Goal: Task Accomplishment & Management: Complete application form

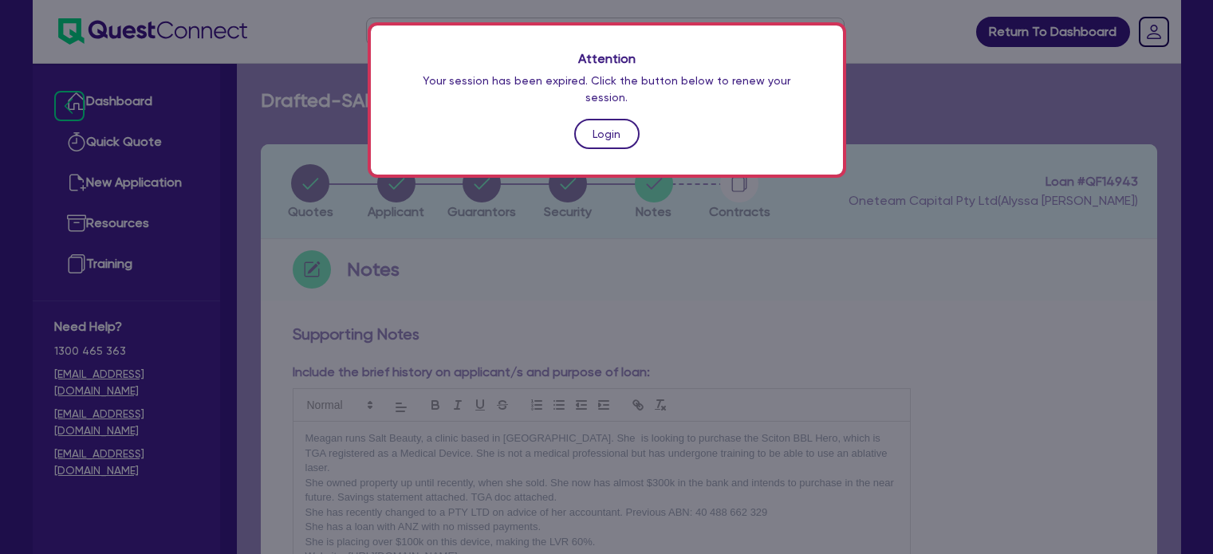
scroll to position [648, 0]
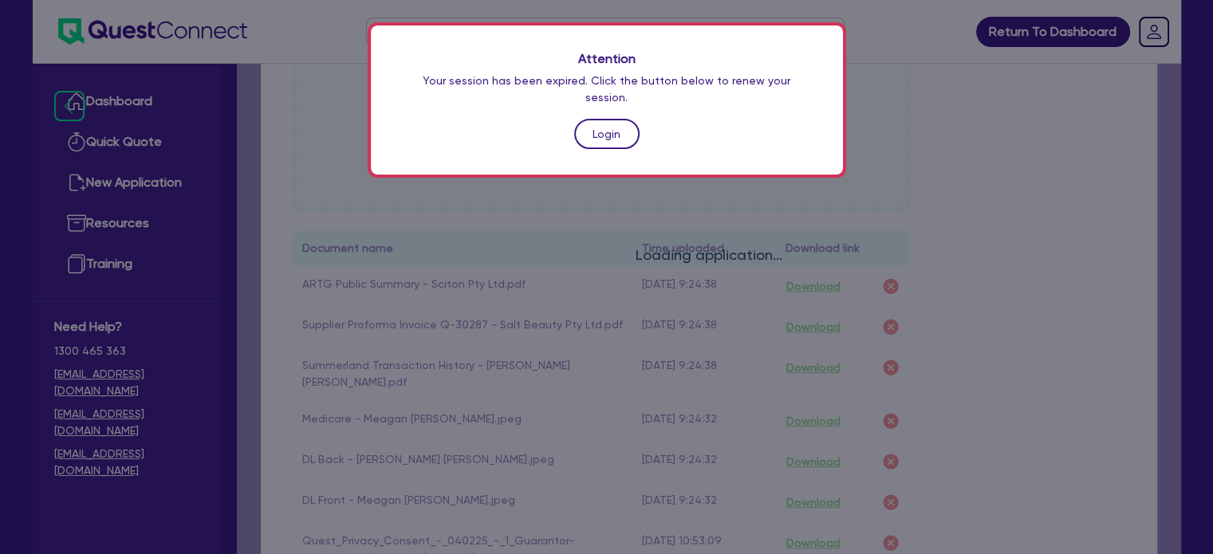
click at [596, 124] on link "Login" at bounding box center [606, 134] width 65 height 30
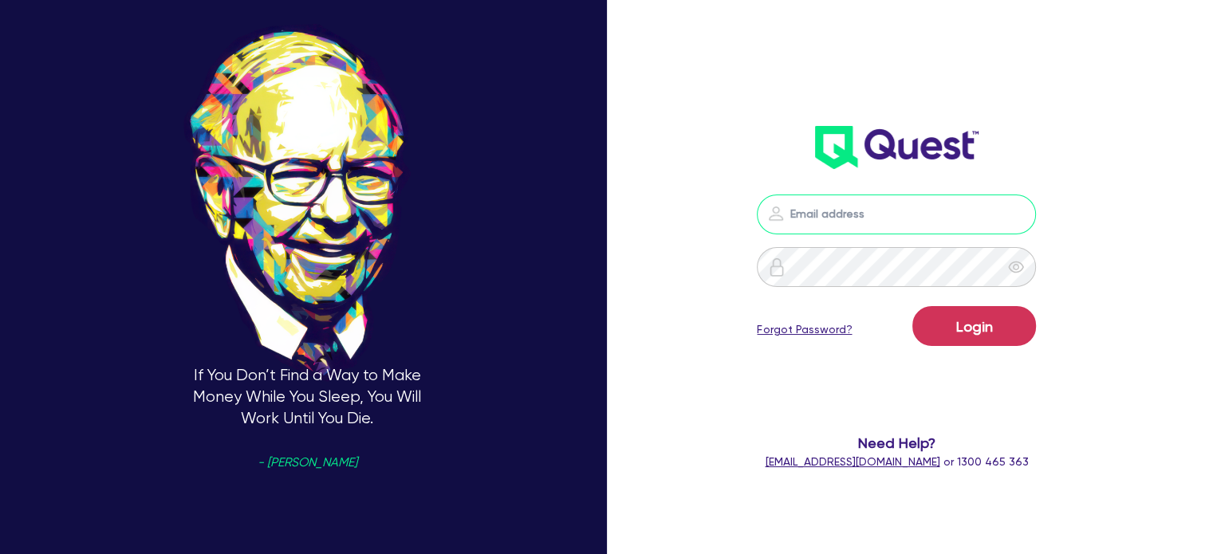
click at [874, 210] on input "email" at bounding box center [896, 215] width 279 height 40
type input "[EMAIL_ADDRESS][PERSON_NAME][DOMAIN_NAME]"
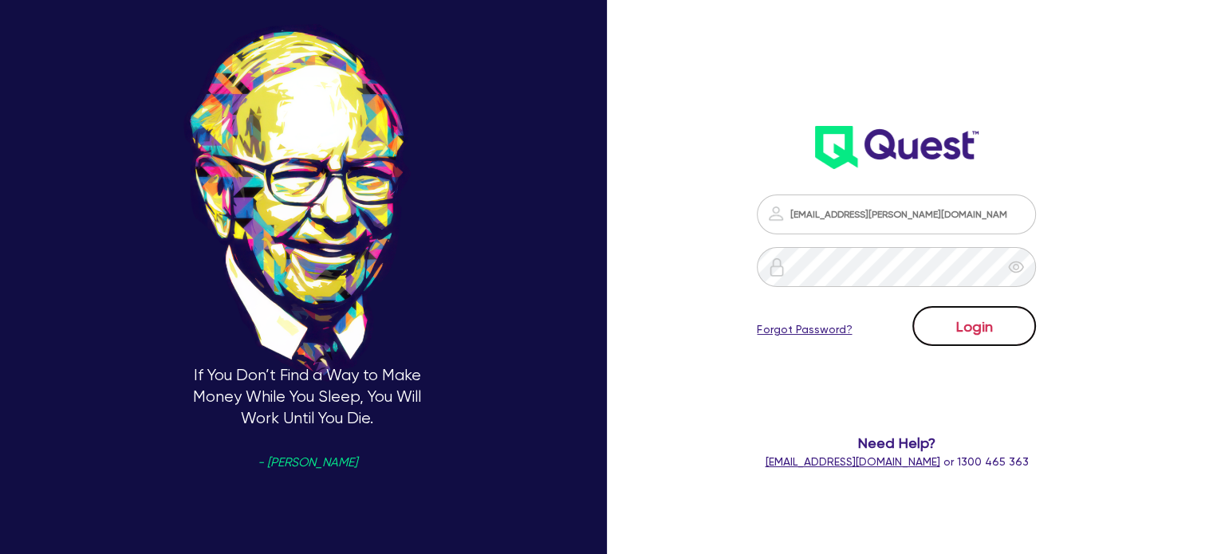
click at [949, 309] on button "Login" at bounding box center [975, 326] width 124 height 40
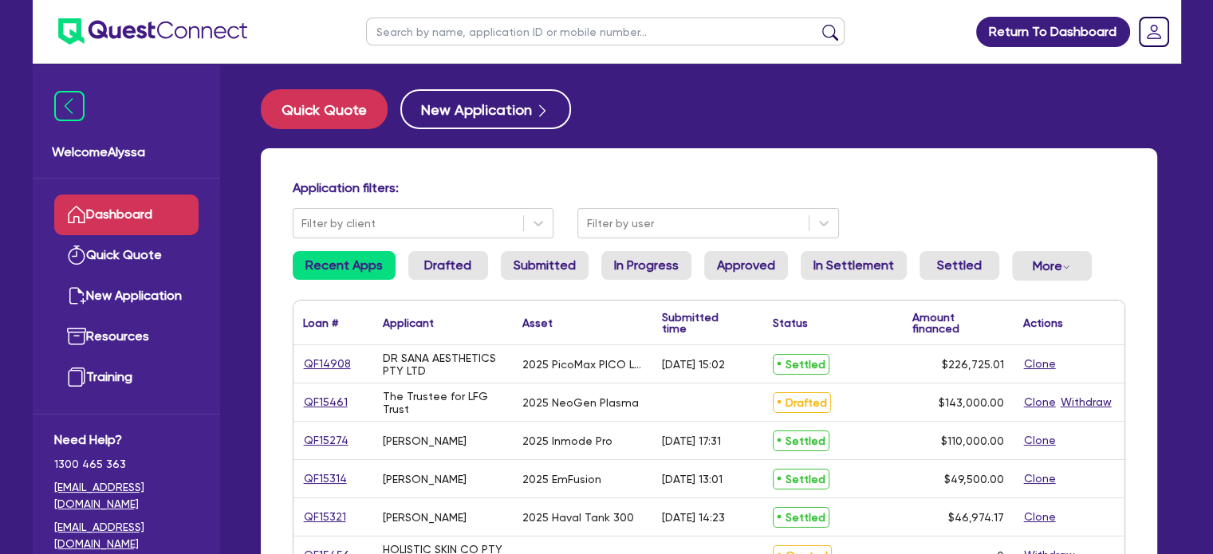
click at [418, 43] on input "text" at bounding box center [605, 32] width 479 height 28
click at [507, 33] on input "text" at bounding box center [605, 32] width 479 height 28
type input "[PERSON_NAME]"
click at [818, 24] on button "submit" at bounding box center [831, 35] width 26 height 22
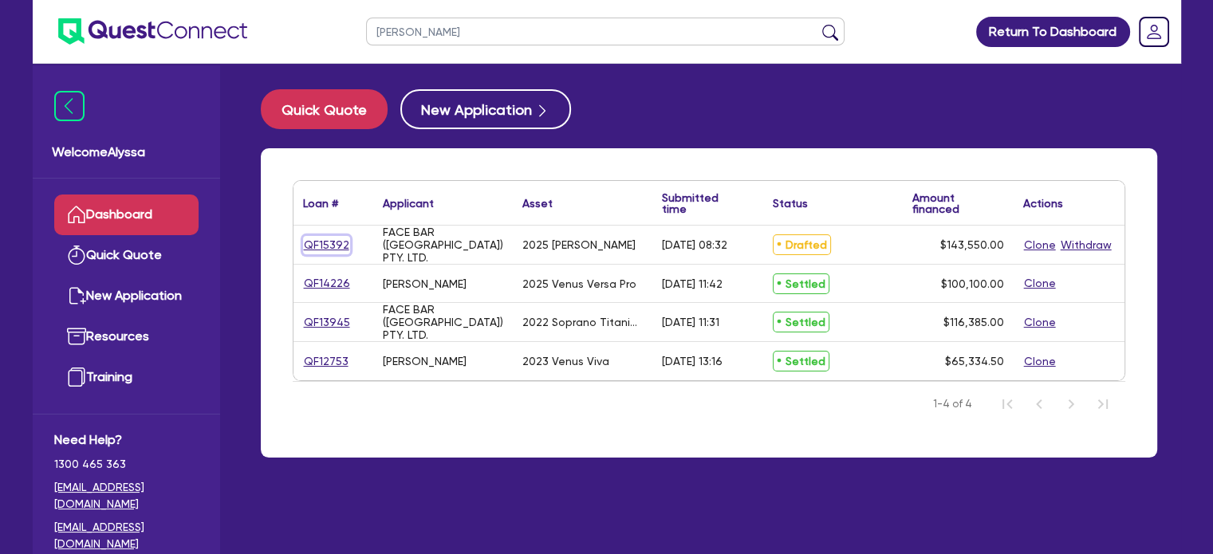
click at [322, 245] on link "QF15392" at bounding box center [326, 245] width 47 height 18
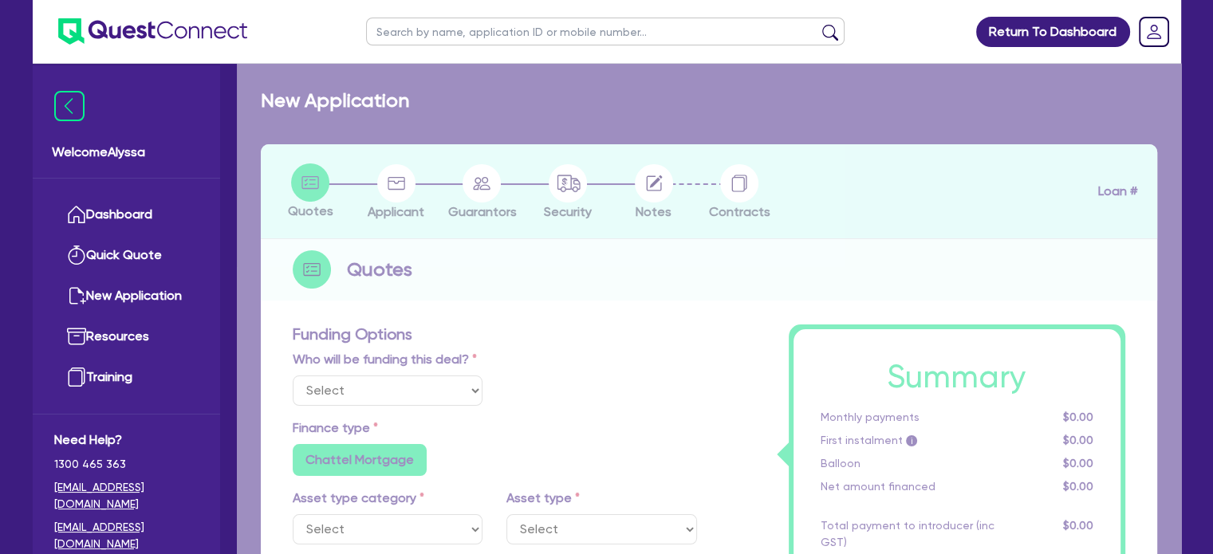
select select "Other"
select select "SECONDARY_ASSETS"
type input "2025"
type input "143,550"
type input "6"
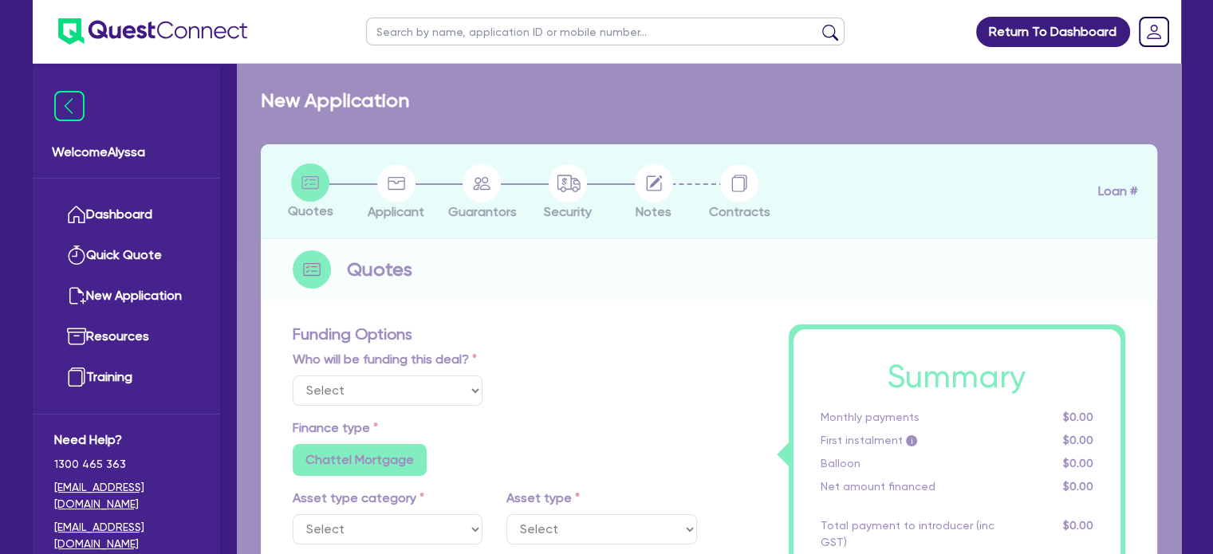
type input "8,613"
type input "6.99"
type input "649"
type input "900"
radio input "false"
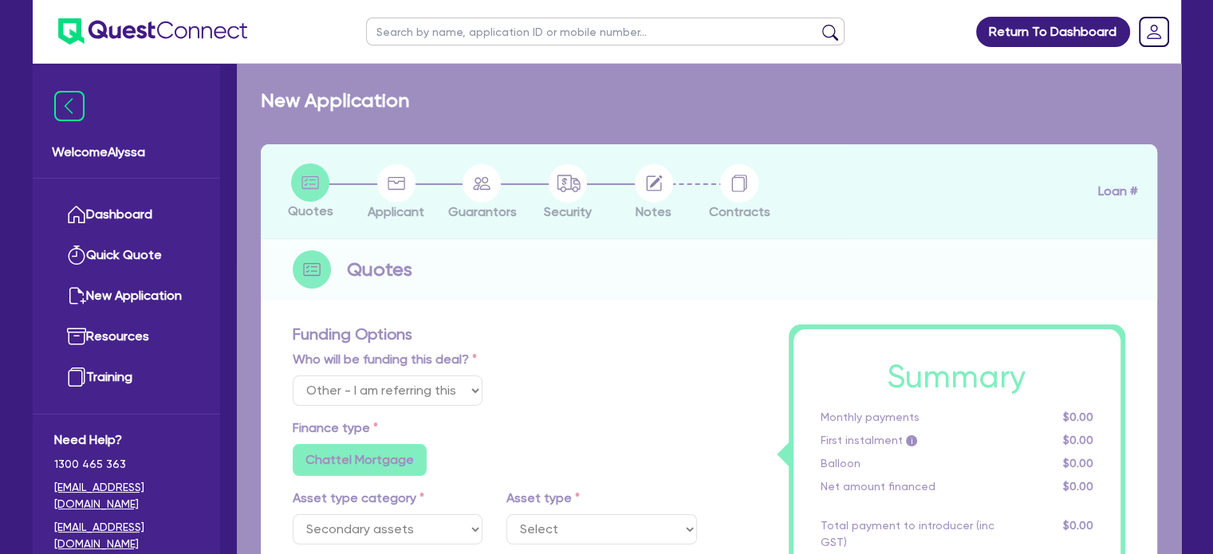
radio input "false"
select select "MEDICAL_DENTAL_LABORATORY_EQUIPMENT"
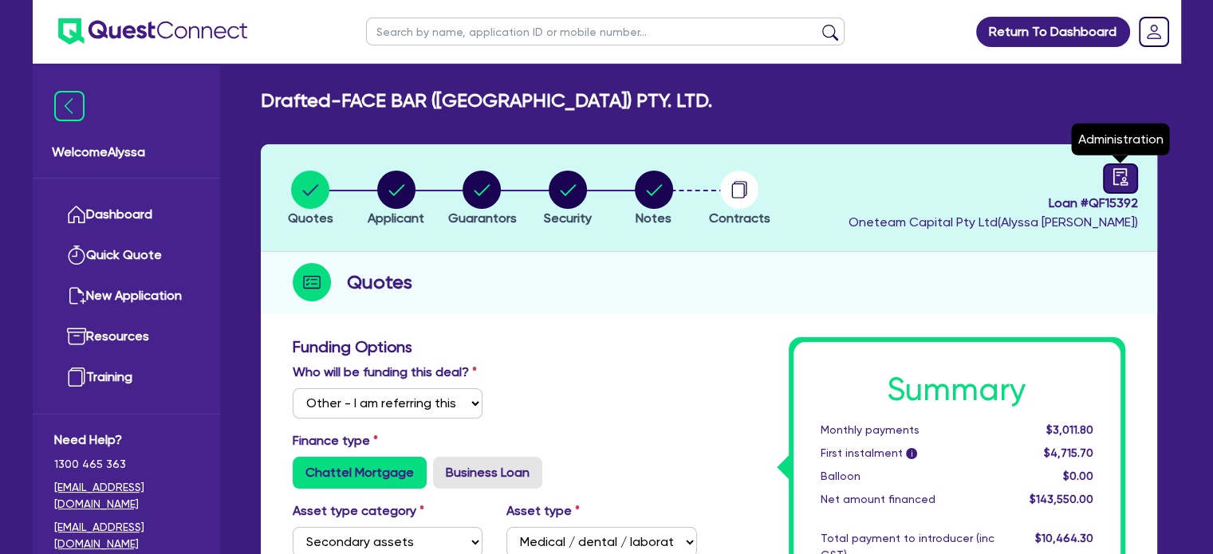
click at [1131, 183] on div at bounding box center [1120, 179] width 35 height 30
select select "DRAFTED_AMENDED"
select select "Other"
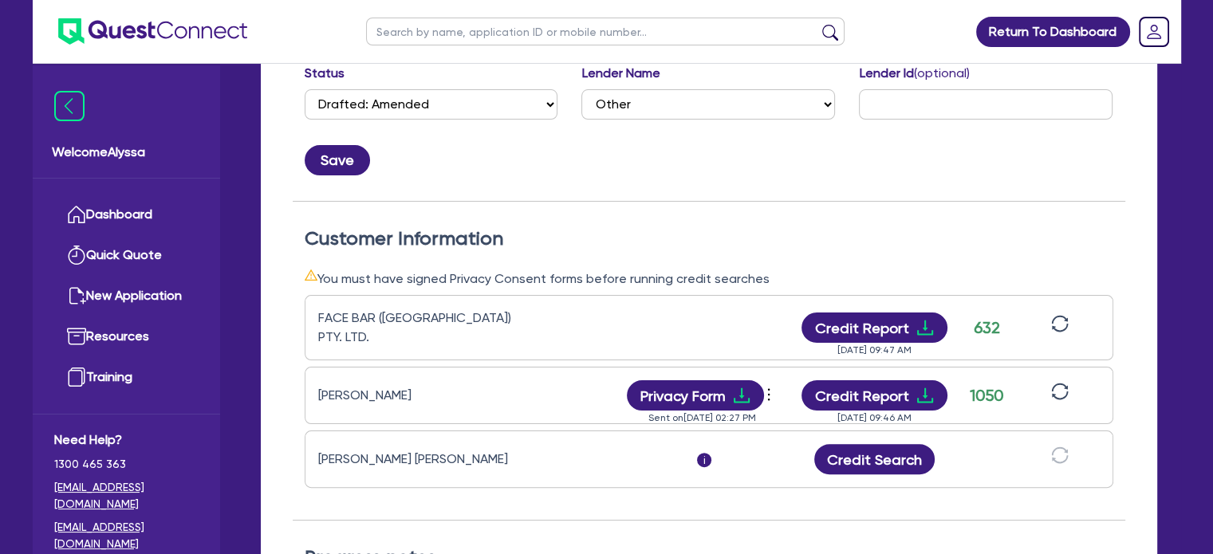
scroll to position [318, 0]
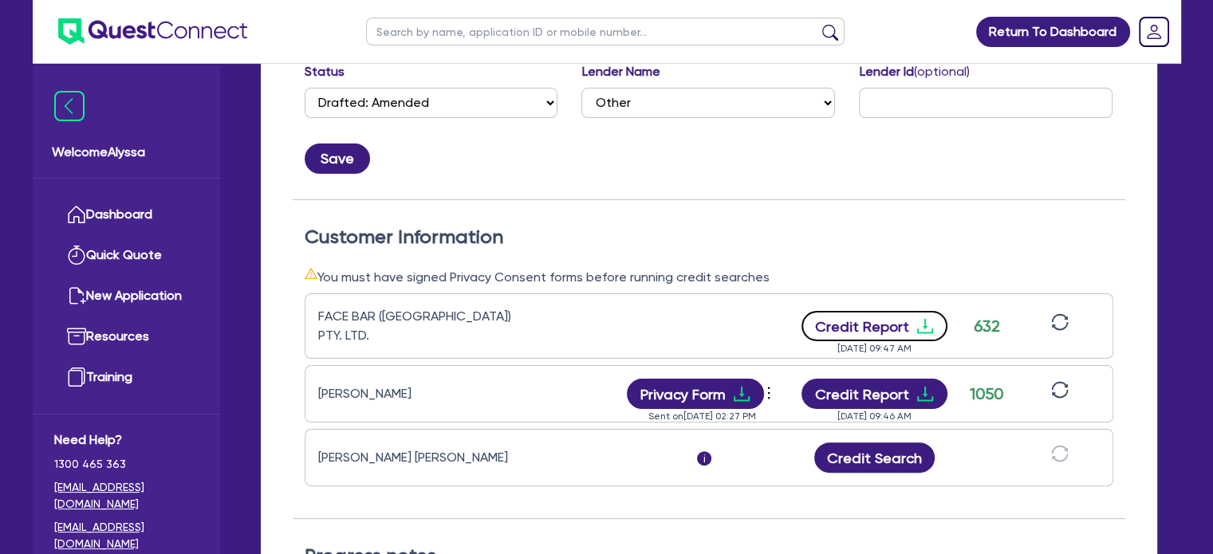
click at [848, 318] on button "Credit Report" at bounding box center [875, 326] width 146 height 30
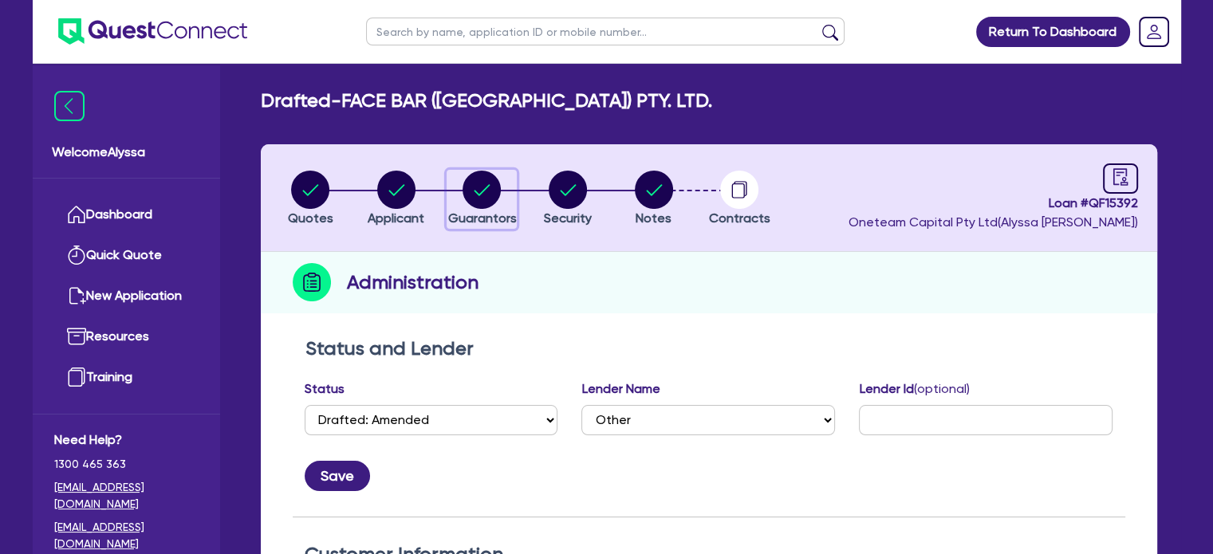
click at [499, 199] on icon "button" at bounding box center [482, 190] width 38 height 38
select select "MRS"
select select "TAS"
select select "MARRIED"
select select "PROPERTY"
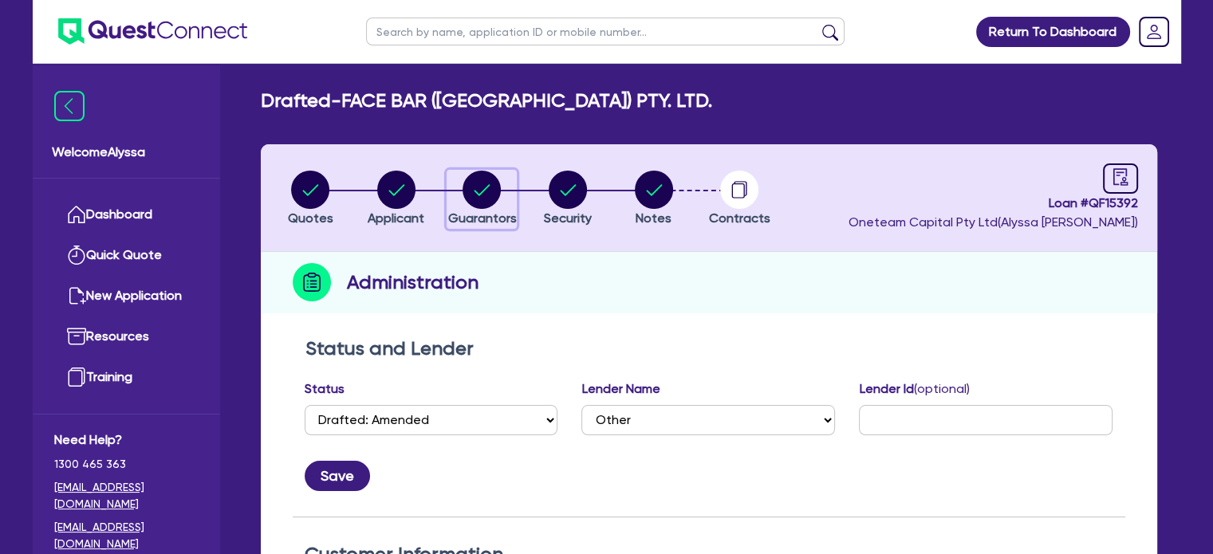
select select "INVESTMENT_PROPERTY"
select select "EQUIPMENT"
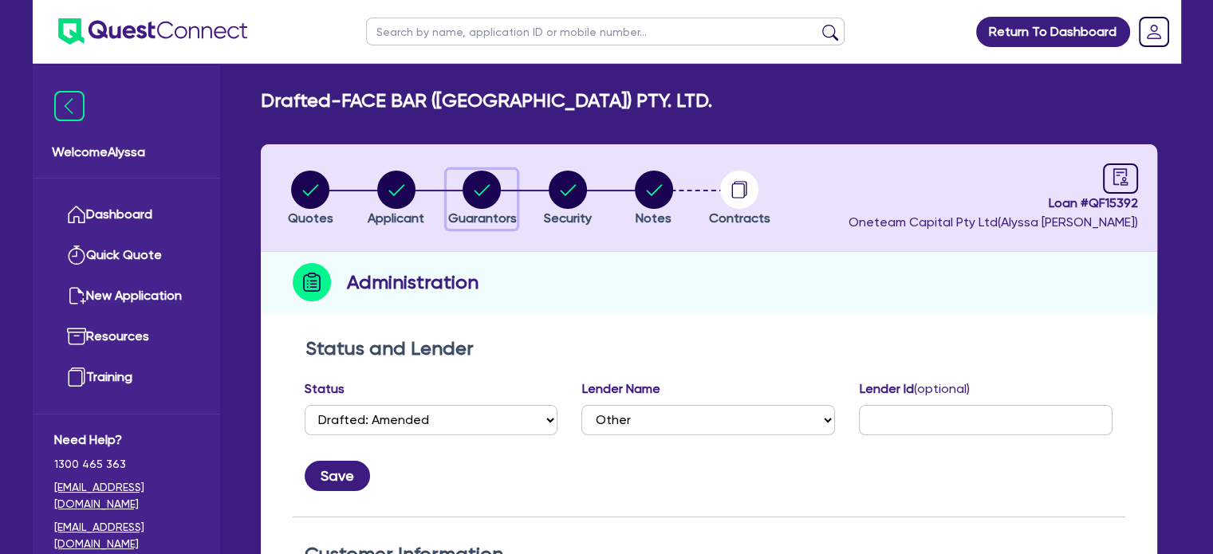
select select "CASH"
select select "VEHICLE"
select select "MORTGAGE"
select select "CREDIT_CARD"
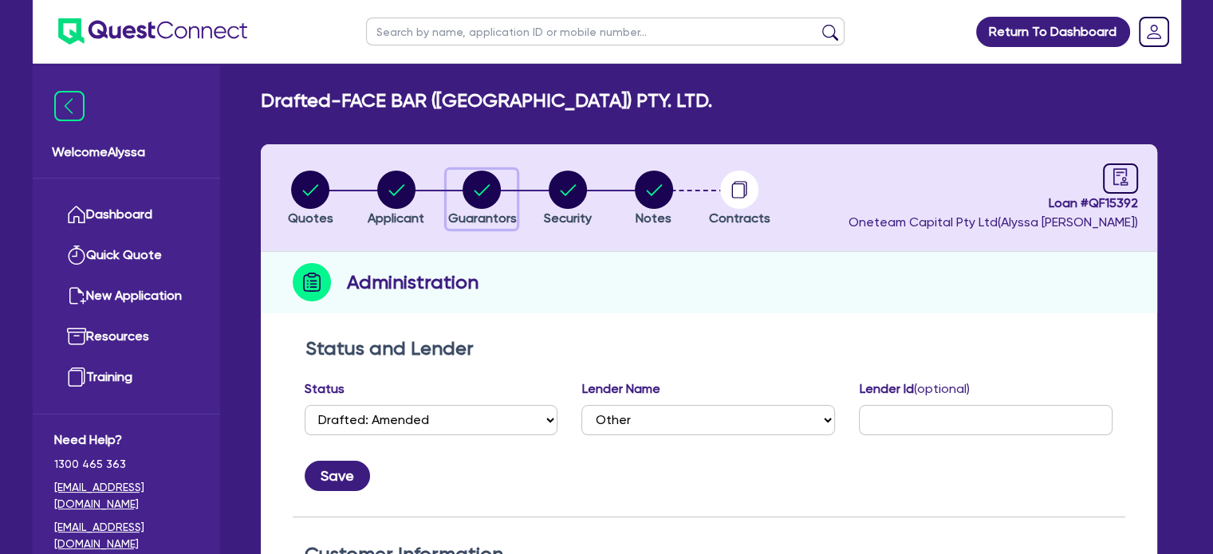
select select "EQUIPMENT_LOAN"
select select "MR"
select select "TAS"
select select "MARRIED"
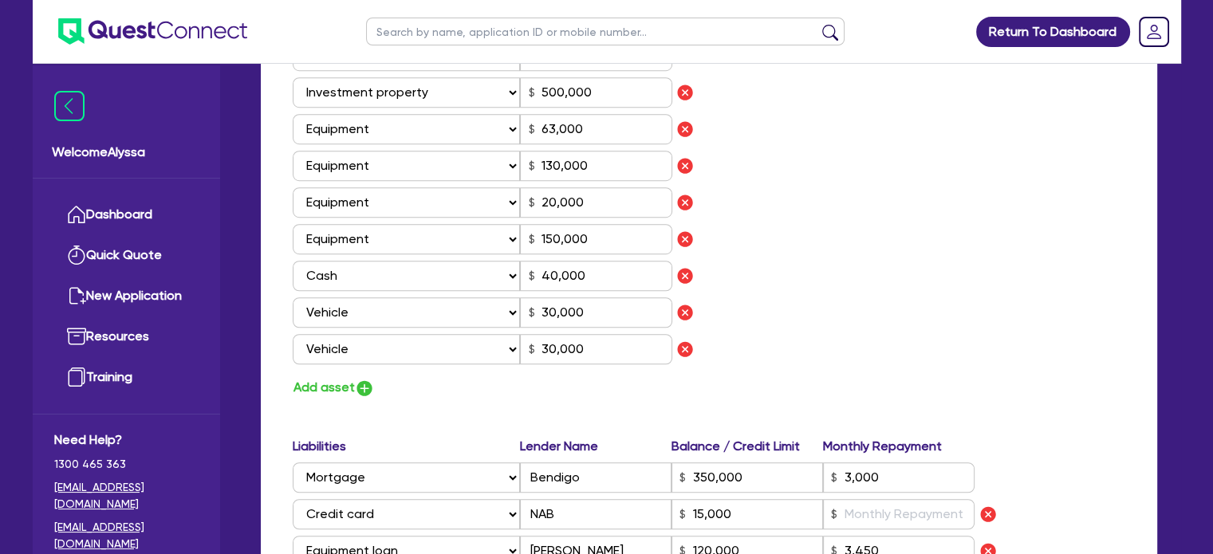
scroll to position [1046, 0]
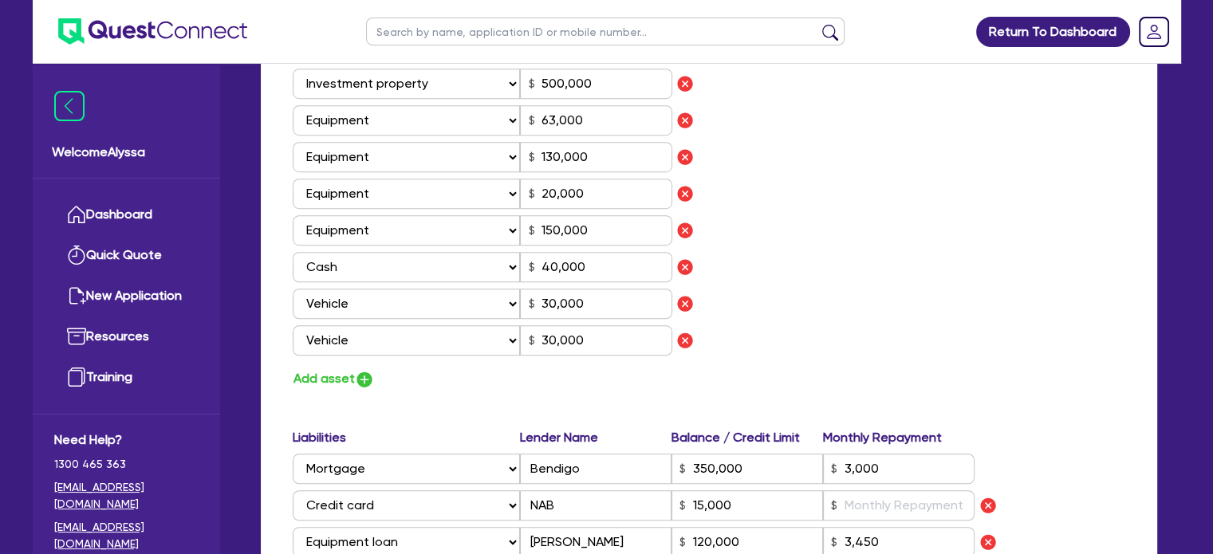
click at [483, 34] on input "text" at bounding box center [605, 32] width 479 height 28
type input "salt"
click button "submit" at bounding box center [831, 35] width 26 height 22
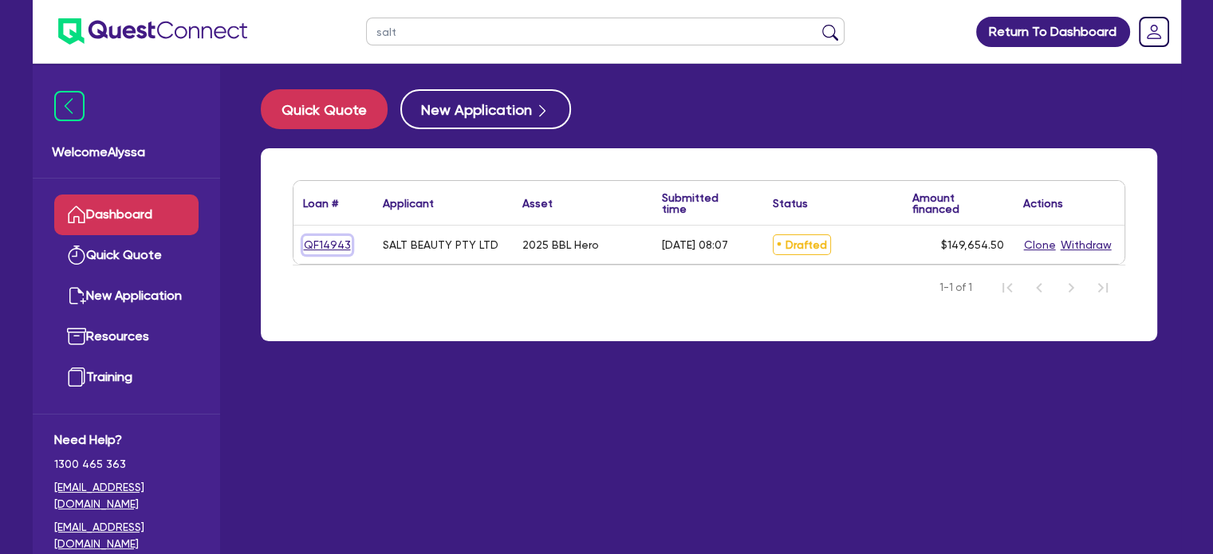
click at [322, 248] on link "QF14943" at bounding box center [327, 245] width 49 height 18
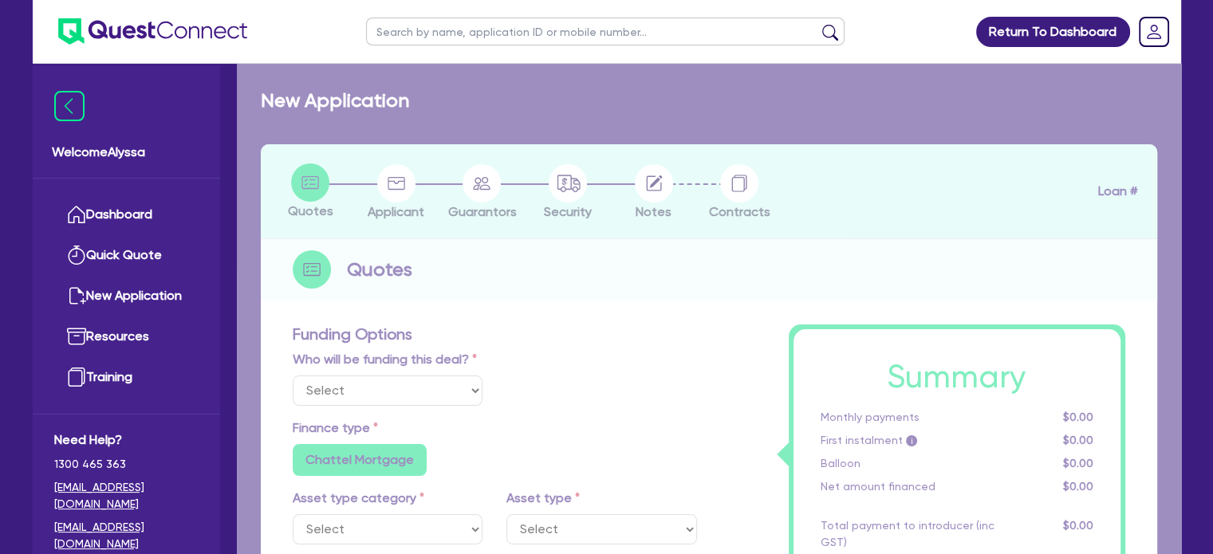
select select "Other"
select select "TERTIARY_ASSETS"
type input "2025"
type input "253,000"
type input "104,000"
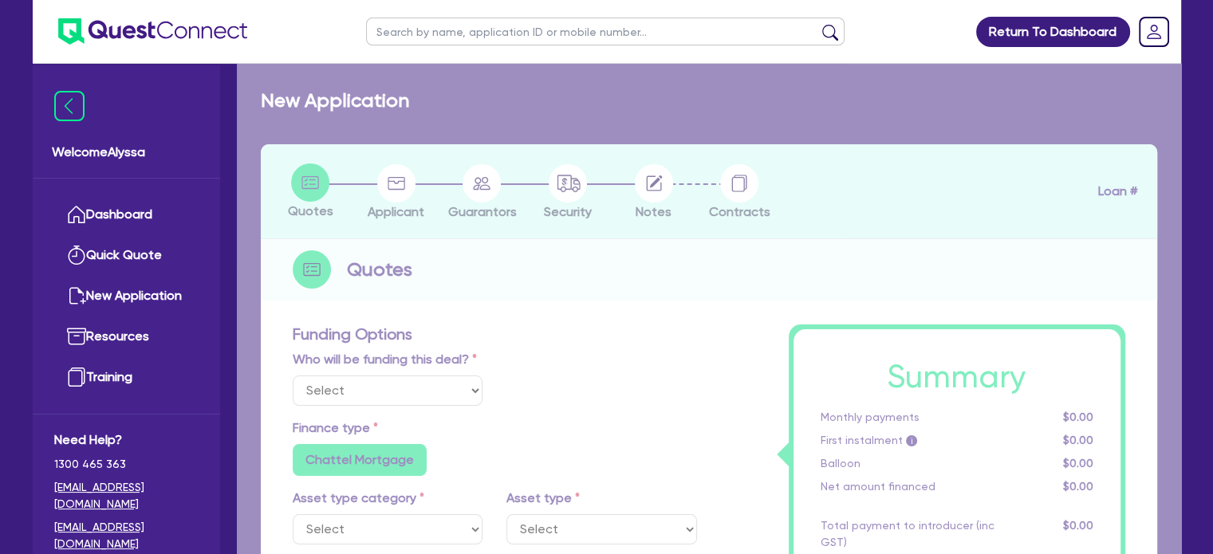
type input "4.5"
type input "6,734.45"
type input "9.15"
radio input "false"
radio input "true"
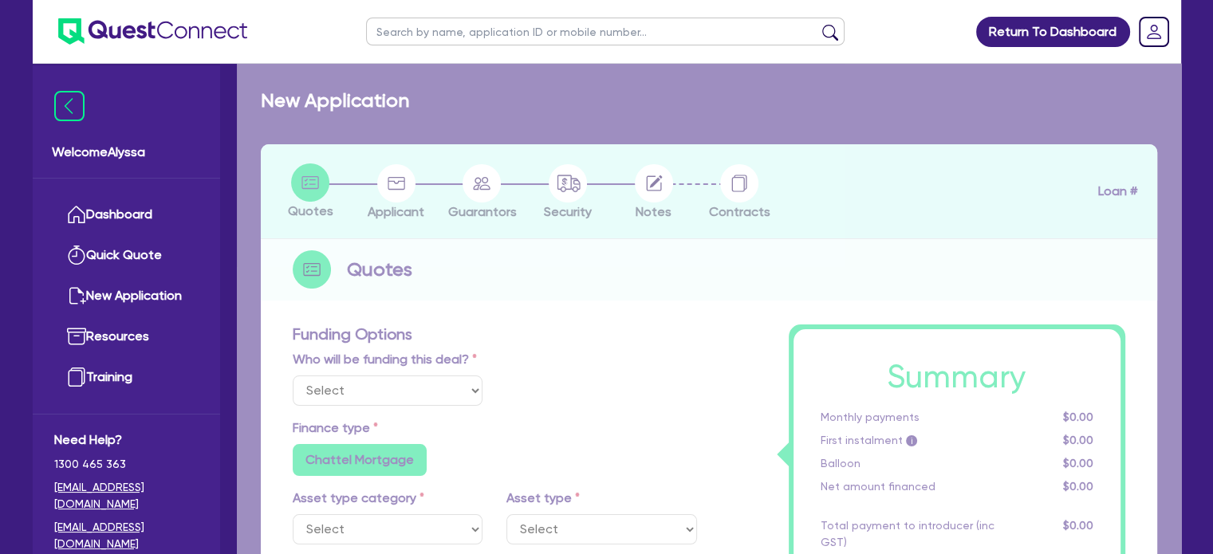
radio input "false"
select select "BEAUTY_EQUIPMENT"
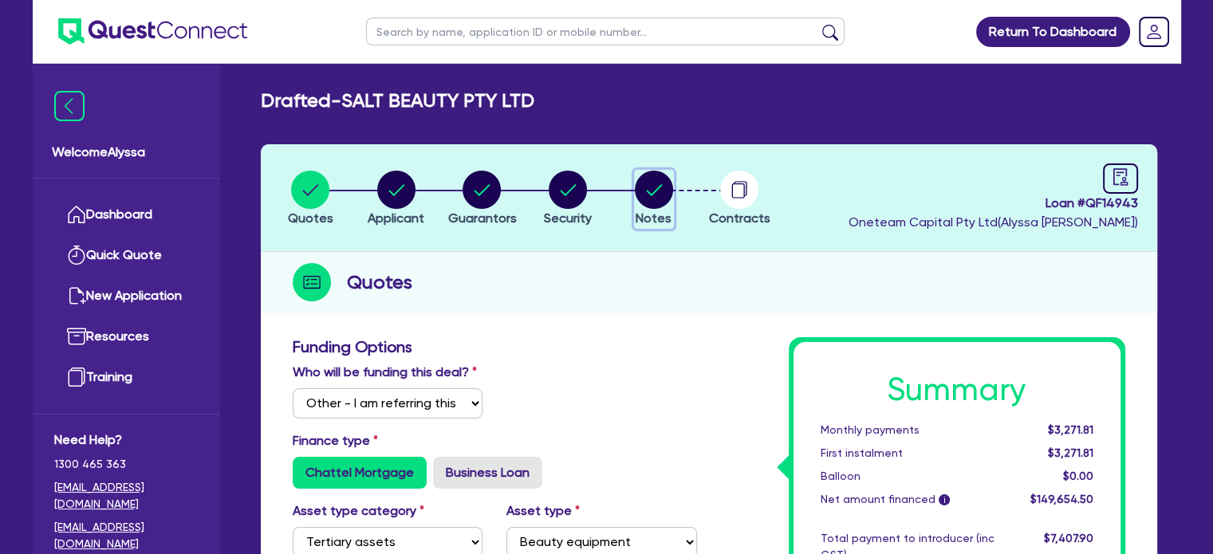
click at [653, 185] on circle "button" at bounding box center [654, 190] width 38 height 38
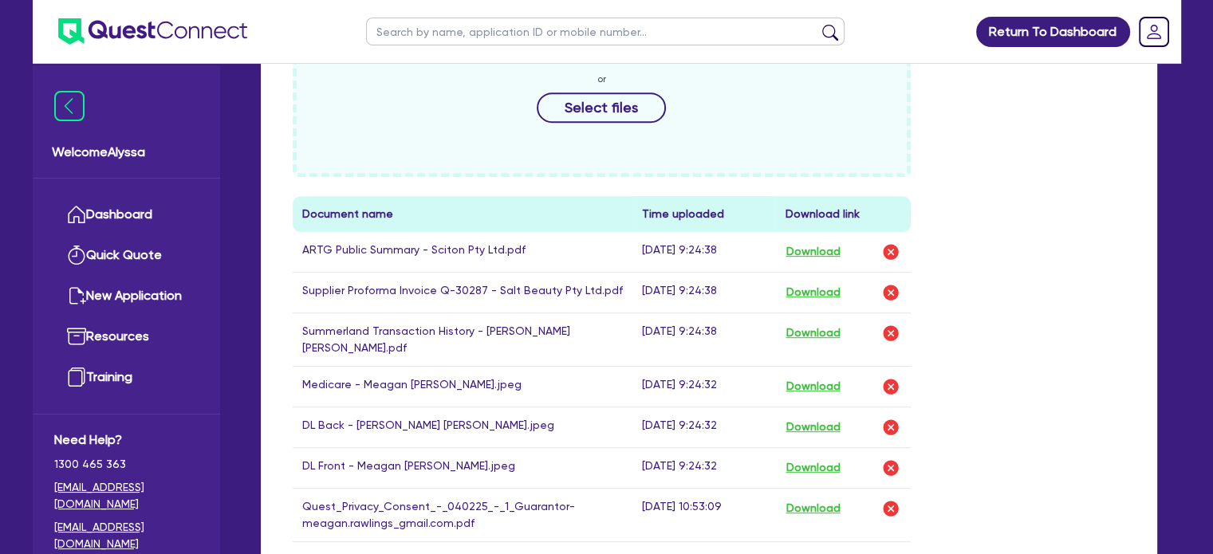
scroll to position [799, 0]
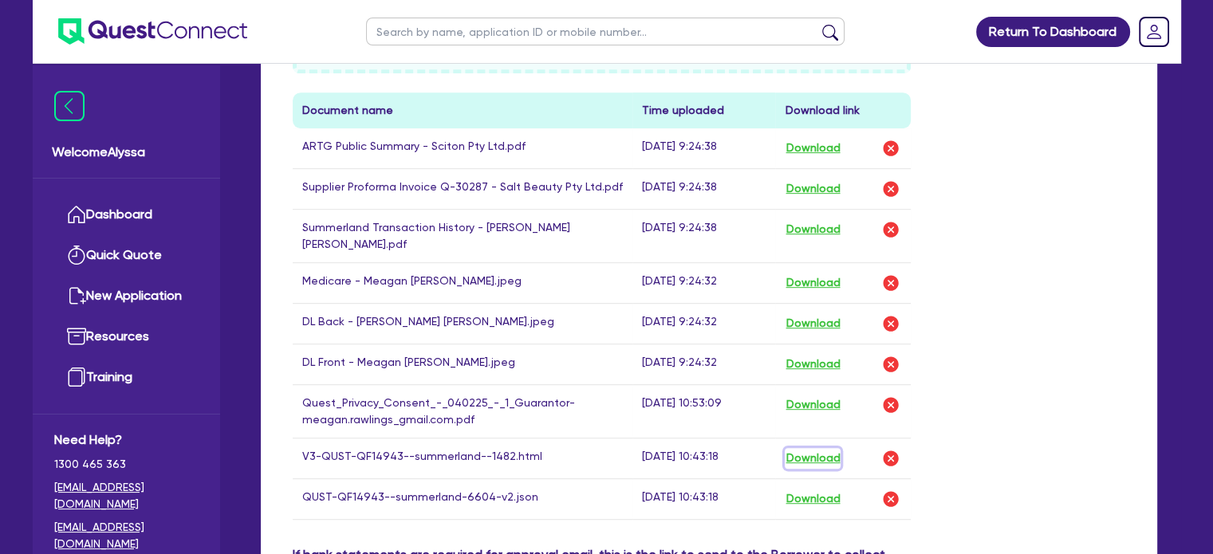
click at [815, 448] on button "Download" at bounding box center [813, 458] width 56 height 21
click at [137, 200] on link "Dashboard" at bounding box center [126, 215] width 144 height 41
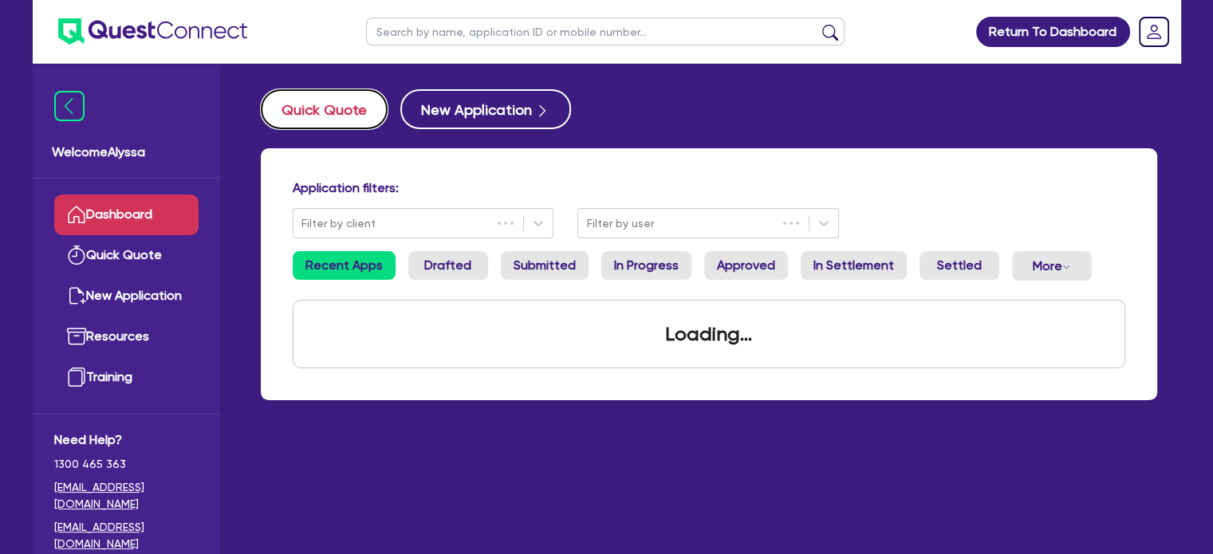
click at [358, 109] on button "Quick Quote" at bounding box center [324, 109] width 127 height 40
select select "Other"
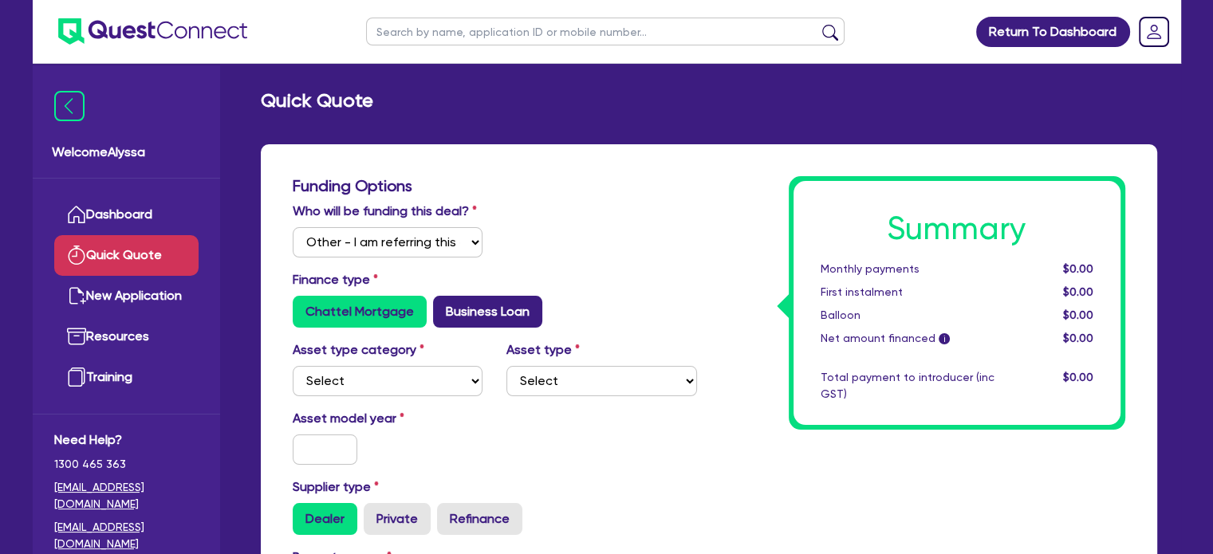
click at [475, 309] on label "Business Loan" at bounding box center [487, 312] width 109 height 32
click at [444, 306] on input "Business Loan" at bounding box center [438, 301] width 10 height 10
radio input "true"
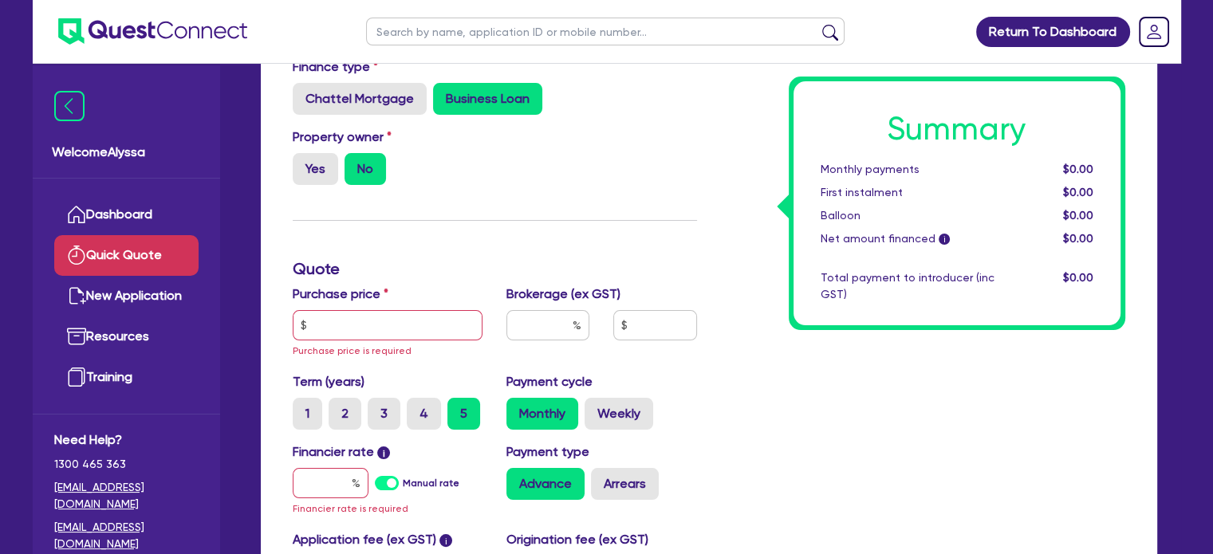
scroll to position [220, 0]
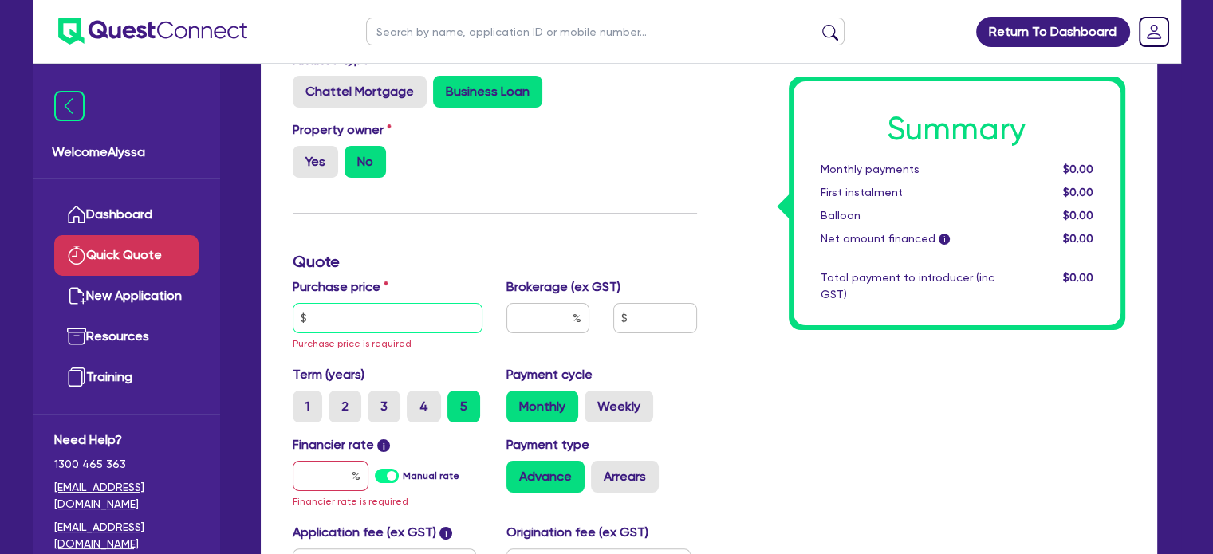
click at [431, 313] on input "text" at bounding box center [388, 318] width 191 height 30
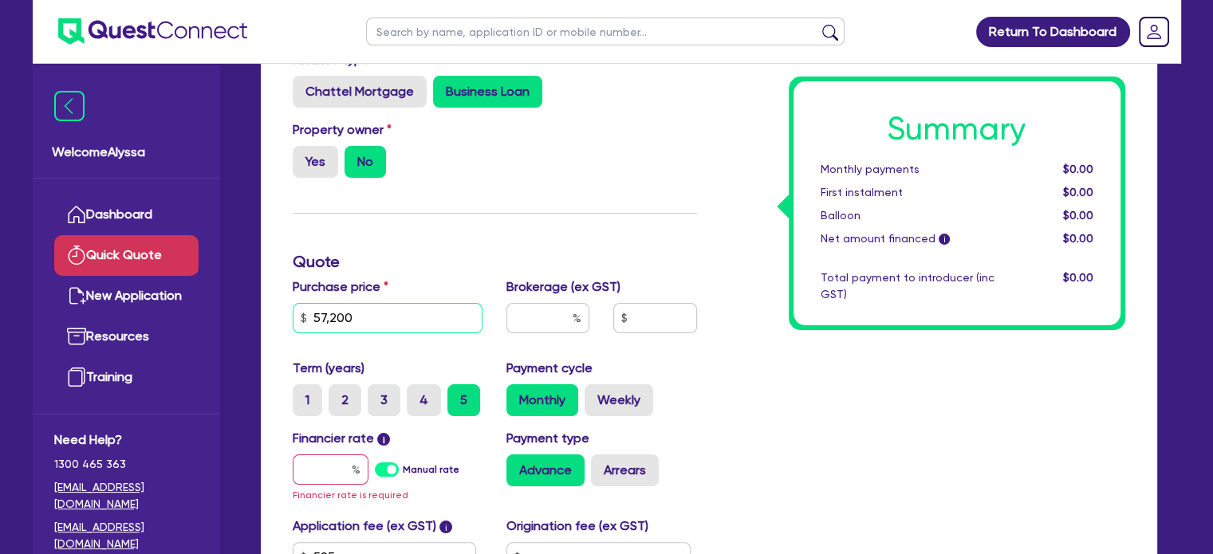
type input "57,200"
click at [579, 319] on div at bounding box center [548, 318] width 83 height 30
type input "5"
click at [306, 473] on input "text" at bounding box center [331, 470] width 76 height 30
type input "1"
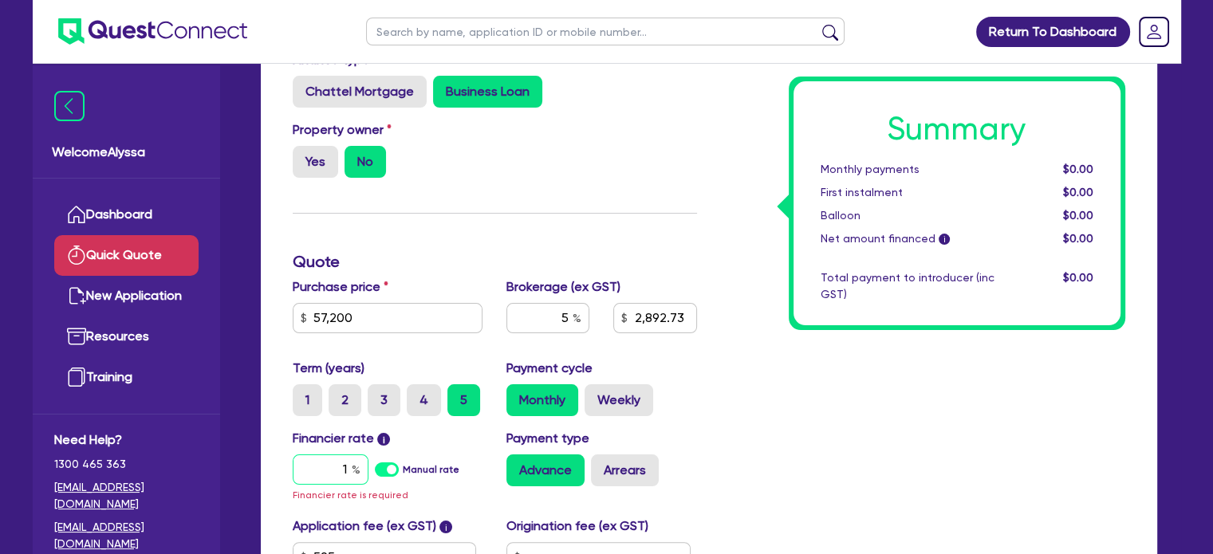
type input "2,892.73"
type input "17"
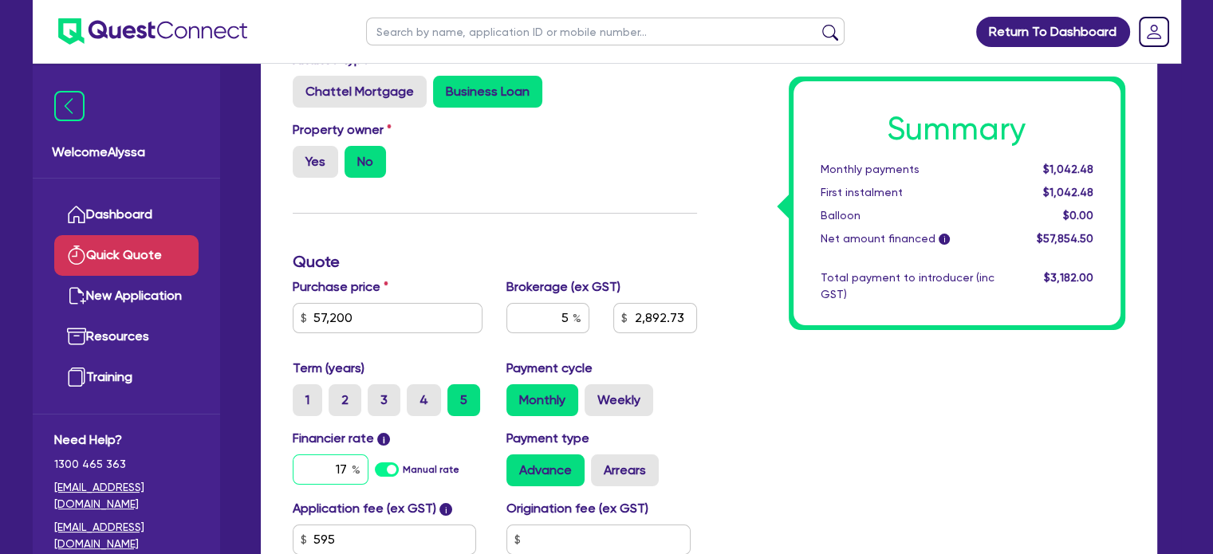
type input "2,892.73"
type input "17."
type input "2,892.73"
type input "17.9"
type input "2,892.73"
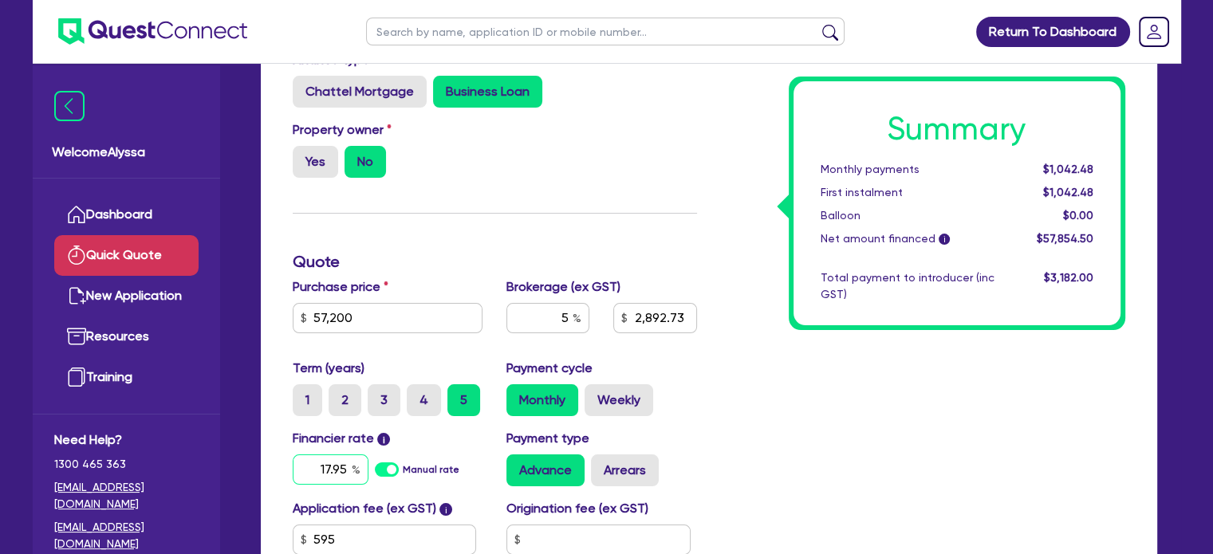
type input "17.95"
type input "2,892.73"
click at [740, 436] on div "Summary Monthly payments $1,525.45 First instalment $1,525.45 Balloon $0.00 Net…" at bounding box center [923, 297] width 428 height 682
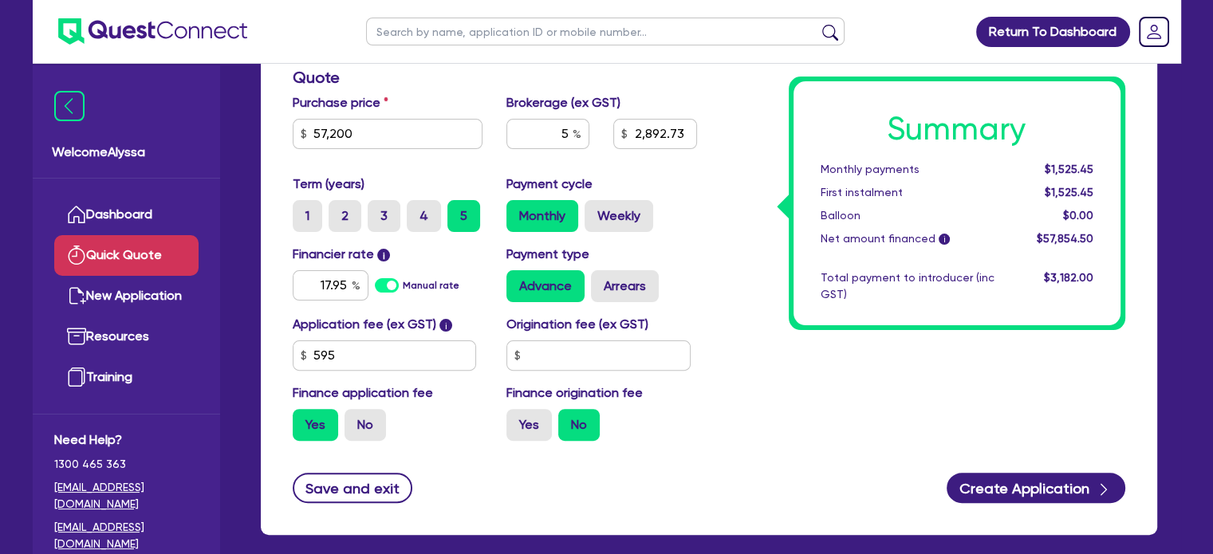
scroll to position [408, 0]
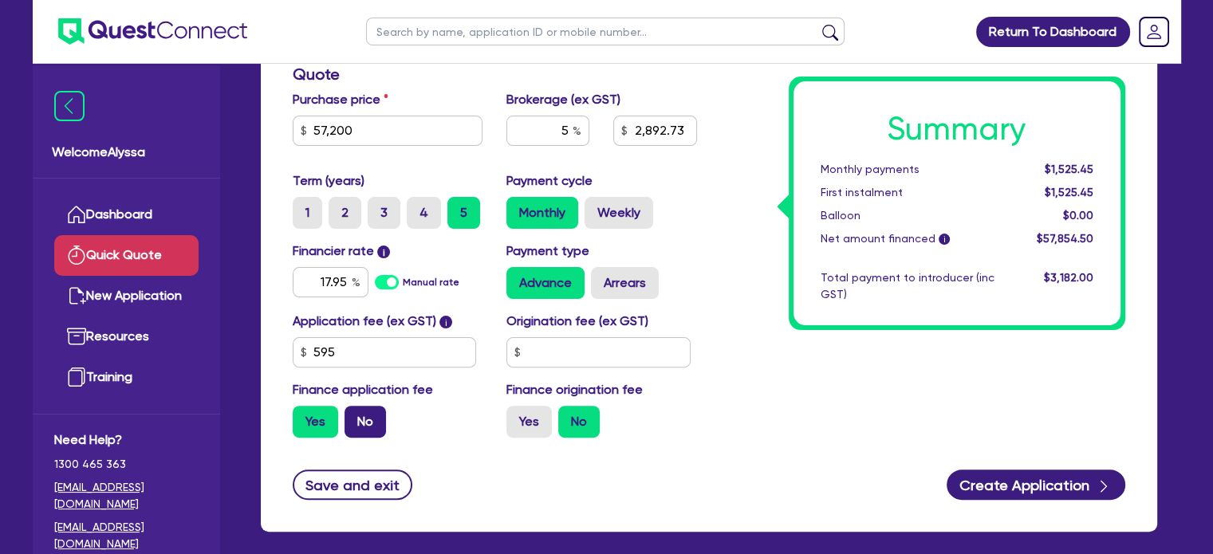
click at [367, 414] on label "No" at bounding box center [365, 422] width 41 height 32
click at [355, 414] on input "No" at bounding box center [350, 411] width 10 height 10
radio input "true"
type input "2,860"
click at [552, 133] on input "5" at bounding box center [548, 131] width 83 height 30
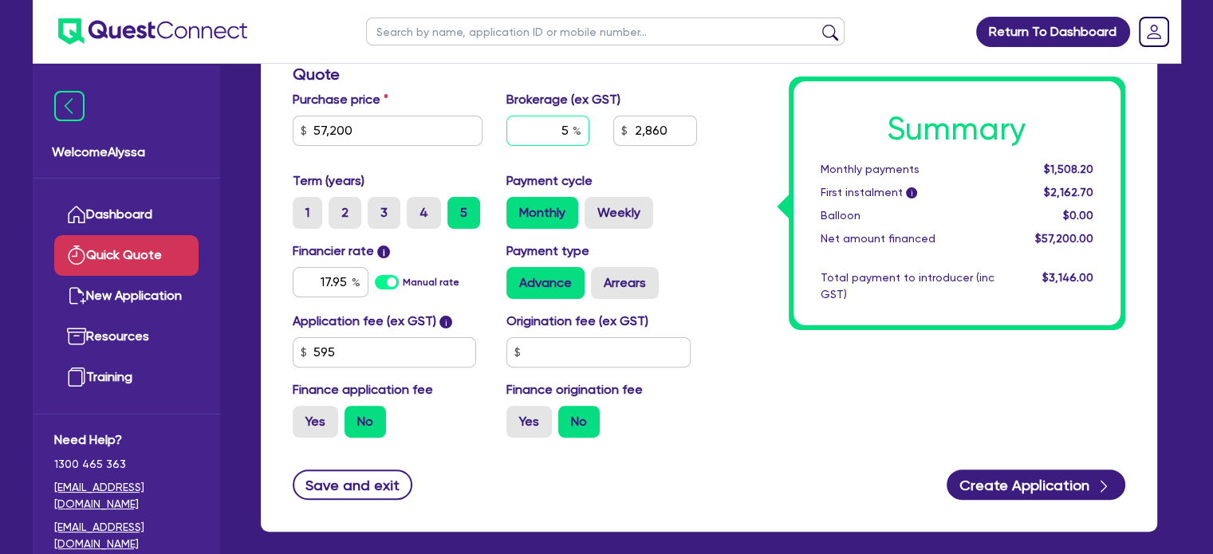
click at [552, 133] on input "5" at bounding box center [548, 131] width 83 height 30
type input "5."
type input "2,860"
type input "5.5"
type input "2,860"
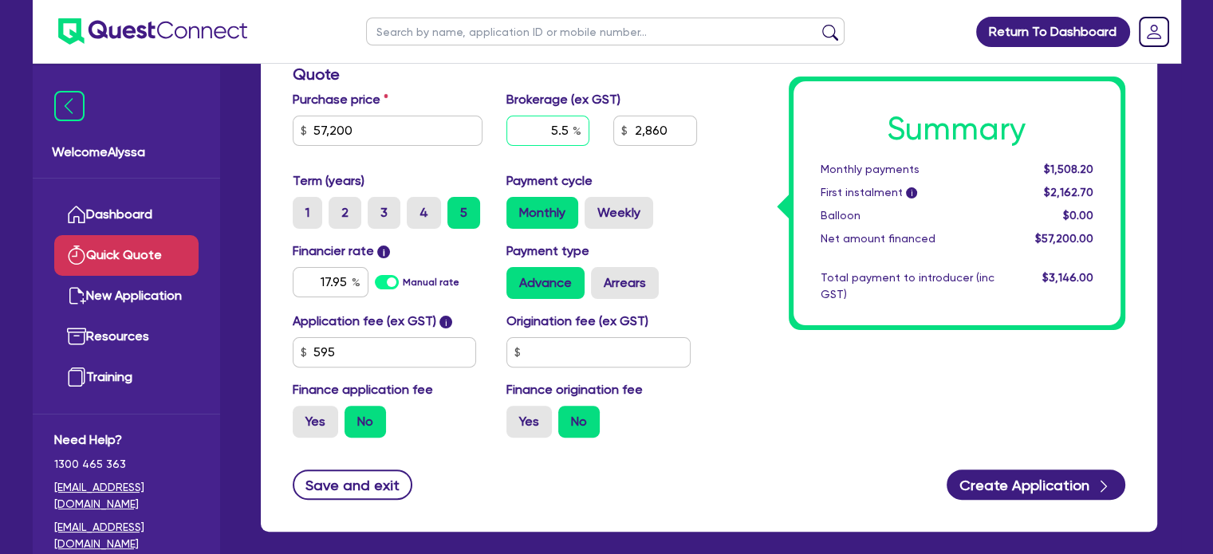
click at [571, 130] on input "5.5" at bounding box center [548, 131] width 83 height 30
type input "6"
type input "2,860"
type input "6"
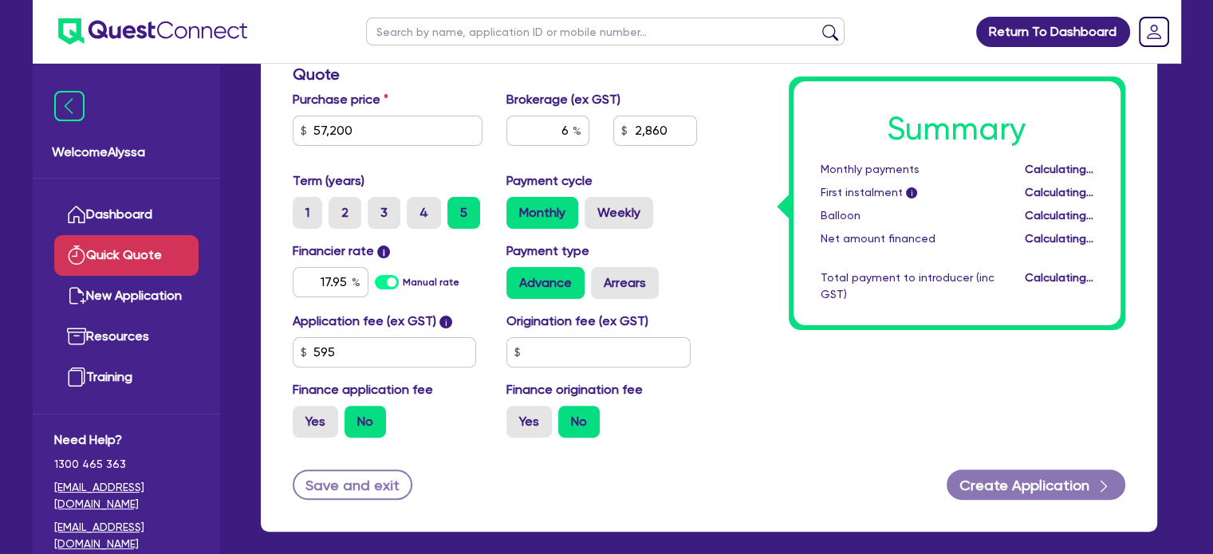
click at [748, 200] on div "Summary Monthly payments Calculating... First instalment i Calculating... Ballo…" at bounding box center [923, 110] width 428 height 682
type input "3,432"
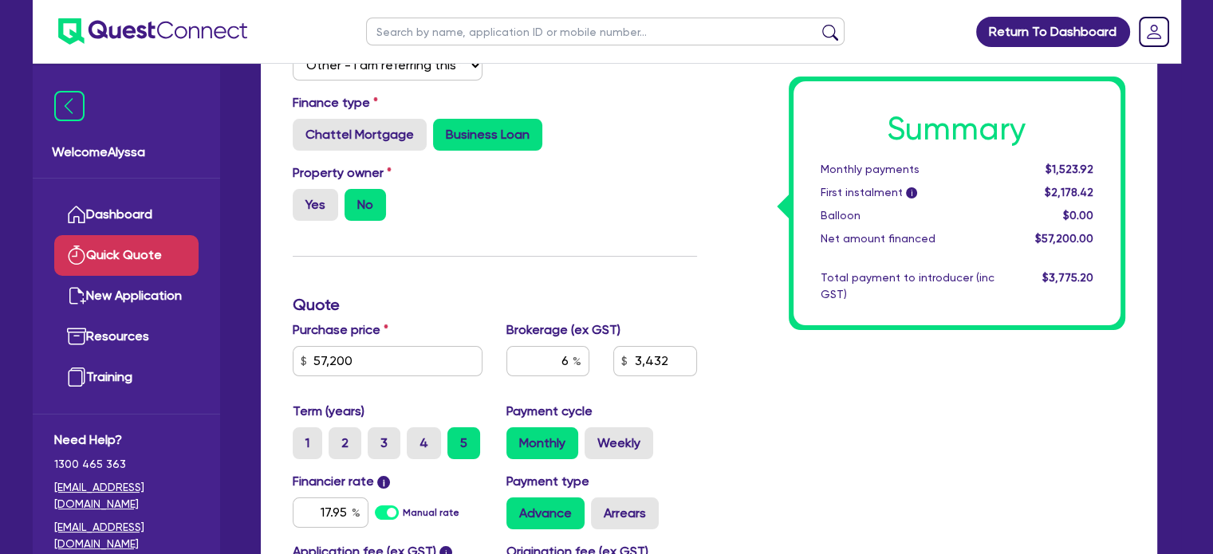
scroll to position [150, 0]
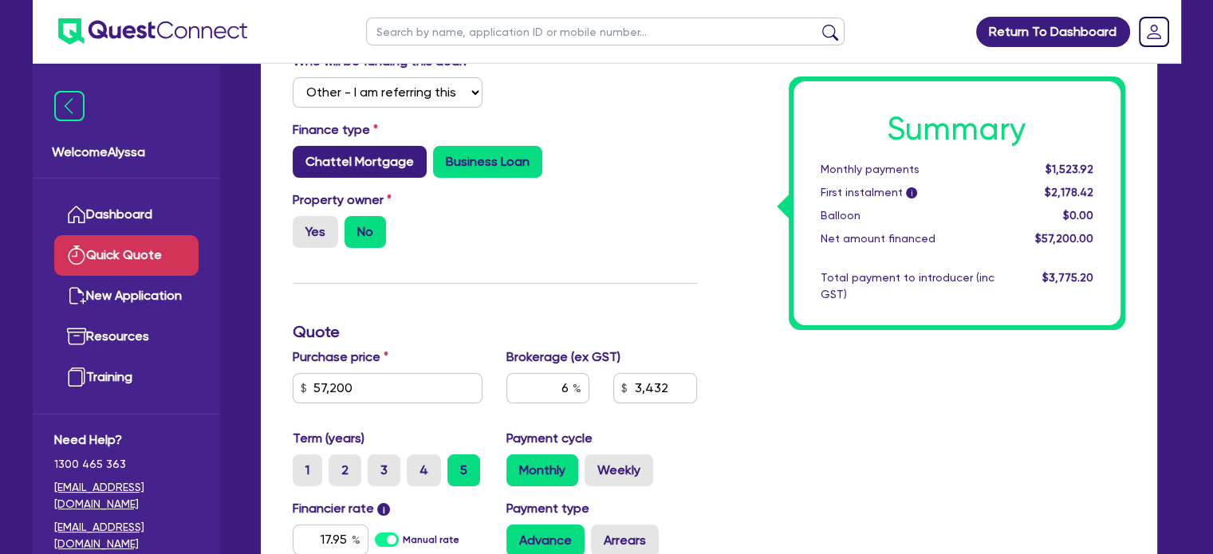
click at [386, 162] on label "Chattel Mortgage" at bounding box center [360, 162] width 134 height 32
click at [303, 156] on input "Chattel Mortgage" at bounding box center [298, 151] width 10 height 10
radio input "true"
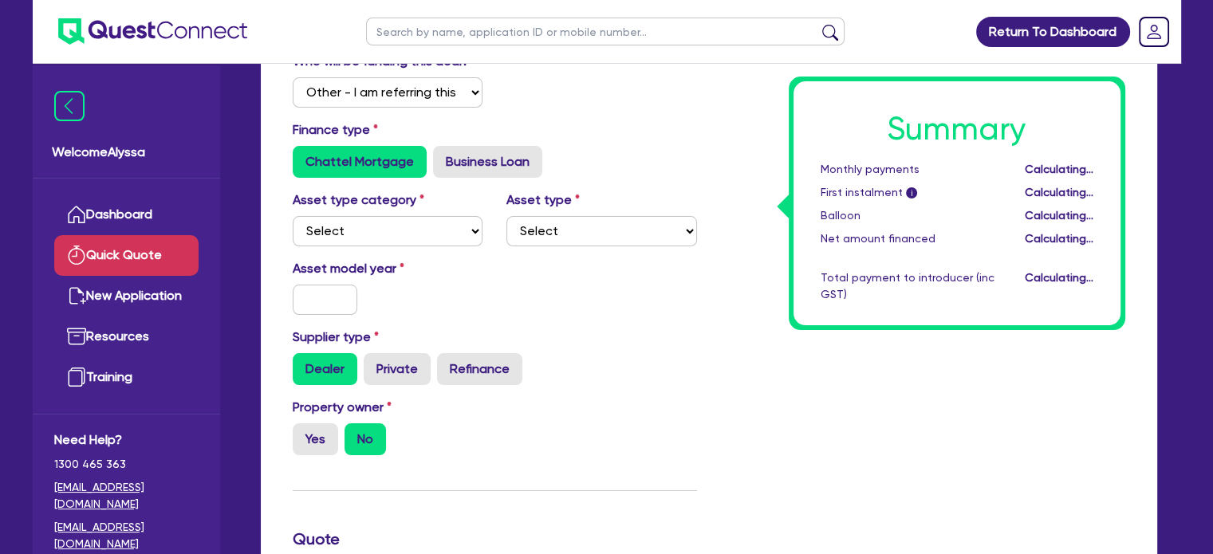
type input "3,432"
click at [404, 244] on select "Select Cars and light trucks Primary assets Secondary assets Tertiary assets" at bounding box center [388, 231] width 191 height 30
select select "TERTIARY_ASSETS"
click at [293, 216] on select "Select Cars and light trucks Primary assets Secondary assets Tertiary assets" at bounding box center [388, 231] width 191 height 30
type input "3,432"
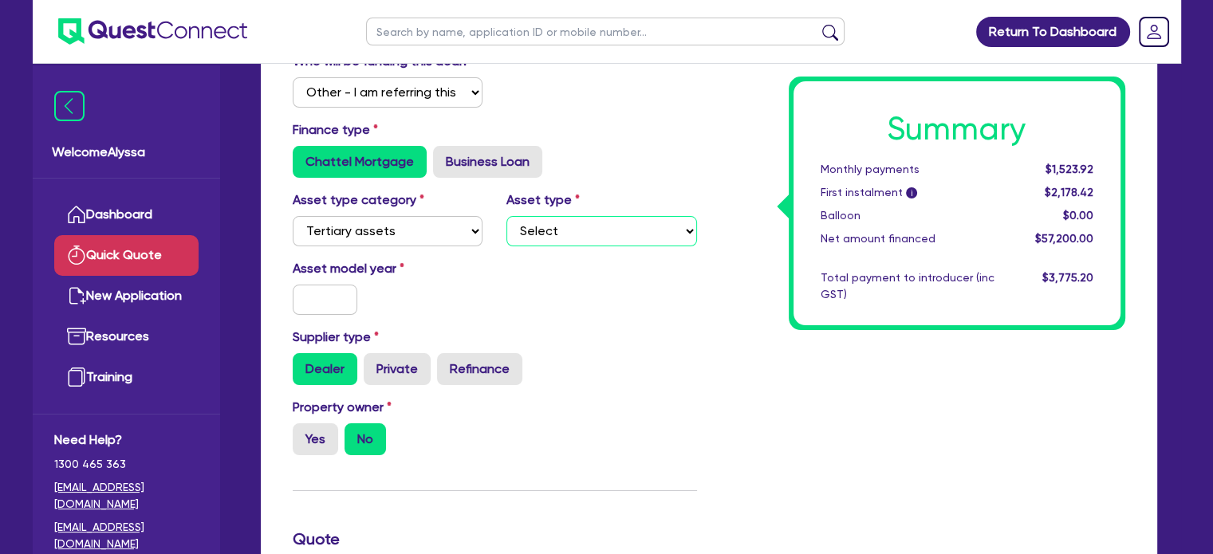
click at [575, 236] on select "Select Beauty equipment IT equipment IT software Watercraft Other" at bounding box center [602, 231] width 191 height 30
select select "BEAUTY_EQUIPMENT"
click at [507, 216] on select "Select Beauty equipment IT equipment IT software Watercraft Other" at bounding box center [602, 231] width 191 height 30
type input "3,432"
click at [346, 300] on input "text" at bounding box center [325, 300] width 65 height 30
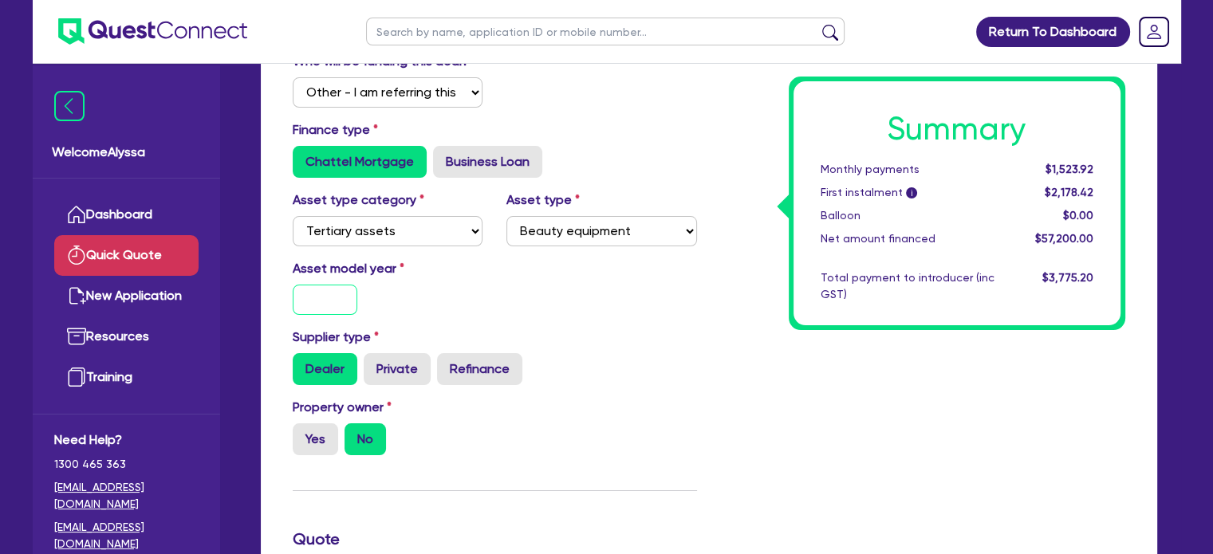
type input "2"
type input "3,432"
type input "20"
type input "3,432"
type input "202"
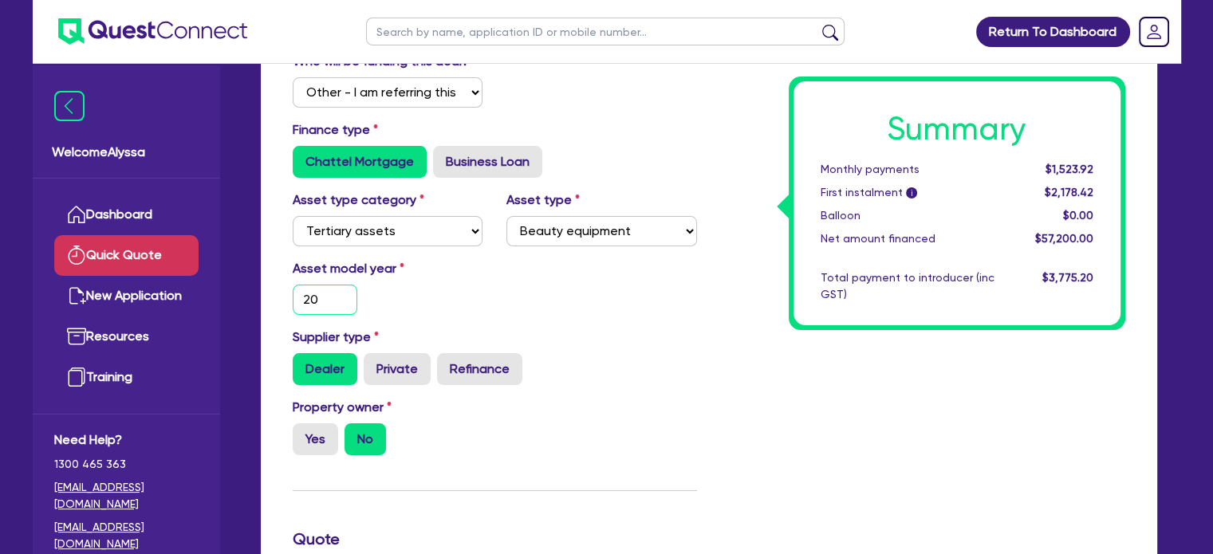
type input "3,432"
type input "2025"
type input "3,432"
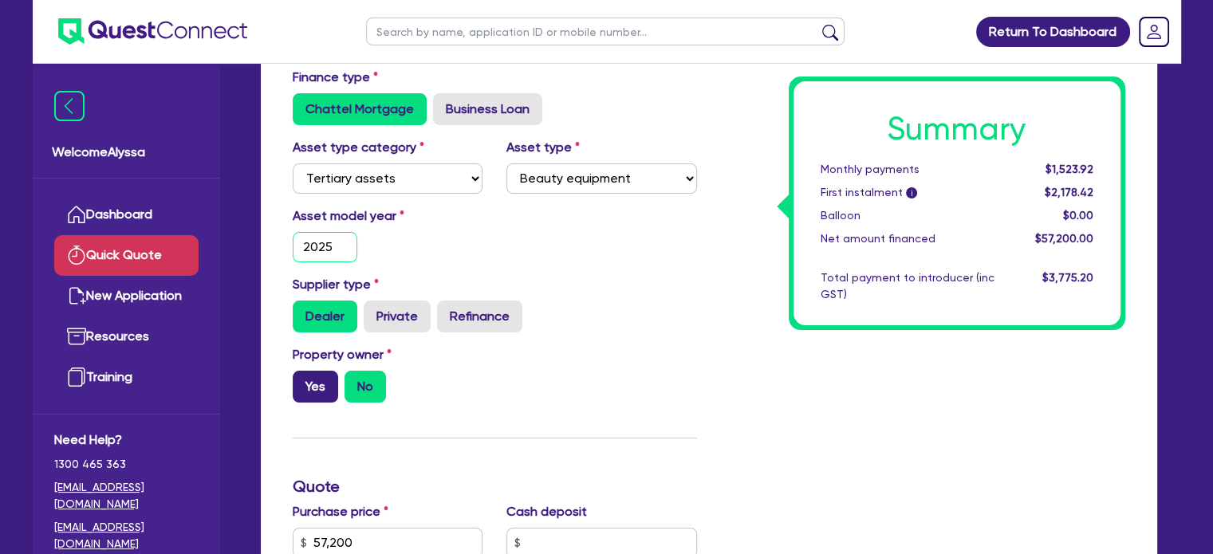
type input "2025"
type input "3,432"
click at [307, 393] on label "Yes" at bounding box center [315, 387] width 45 height 32
click at [303, 381] on input "Yes" at bounding box center [298, 376] width 10 height 10
radio input "true"
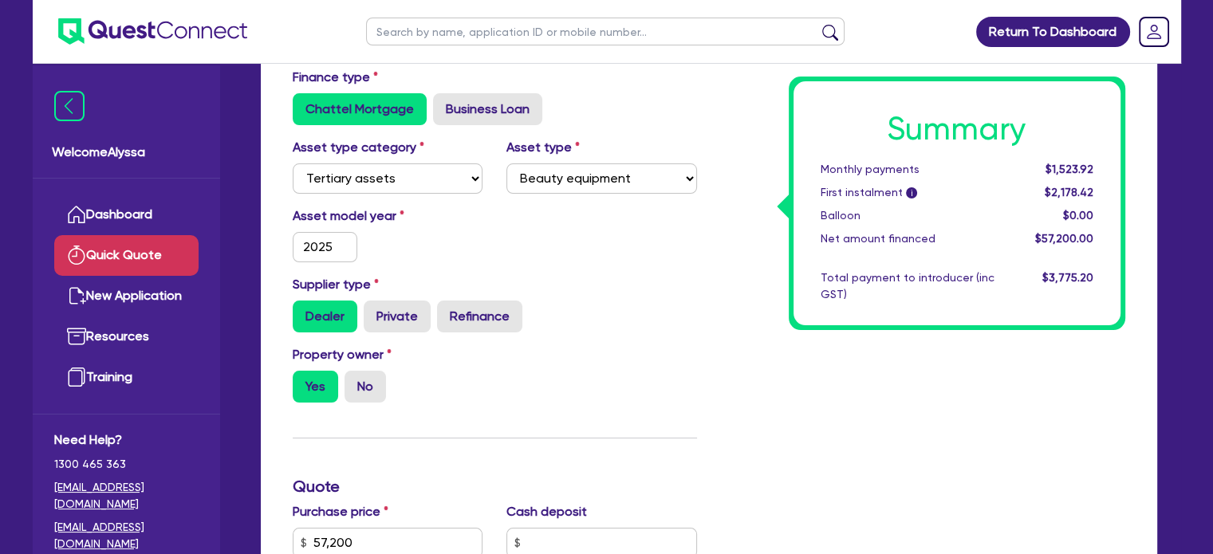
type input "3,432"
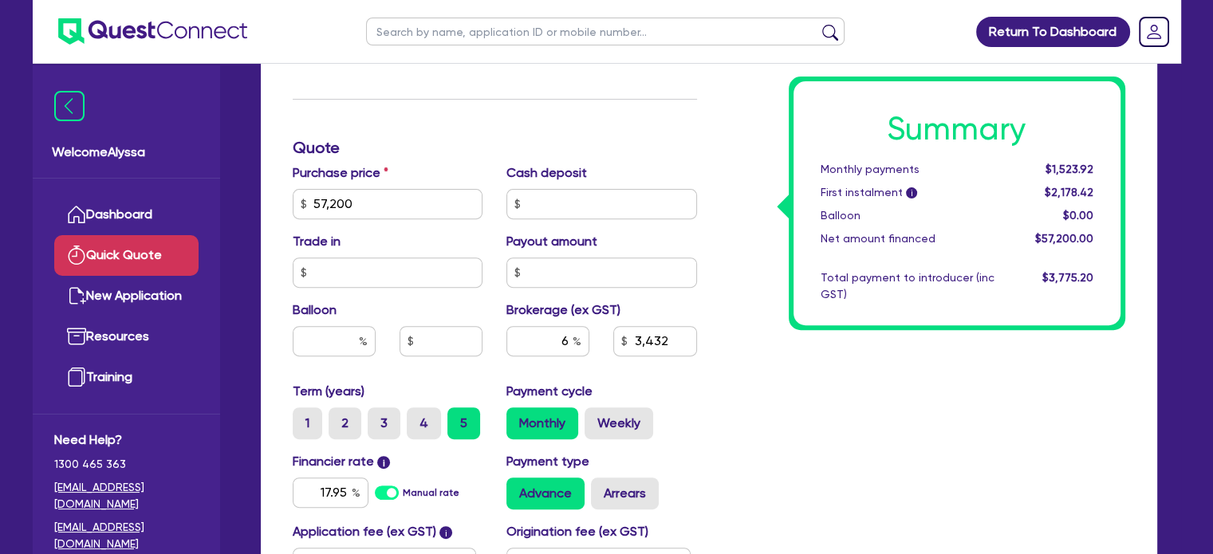
scroll to position [554, 0]
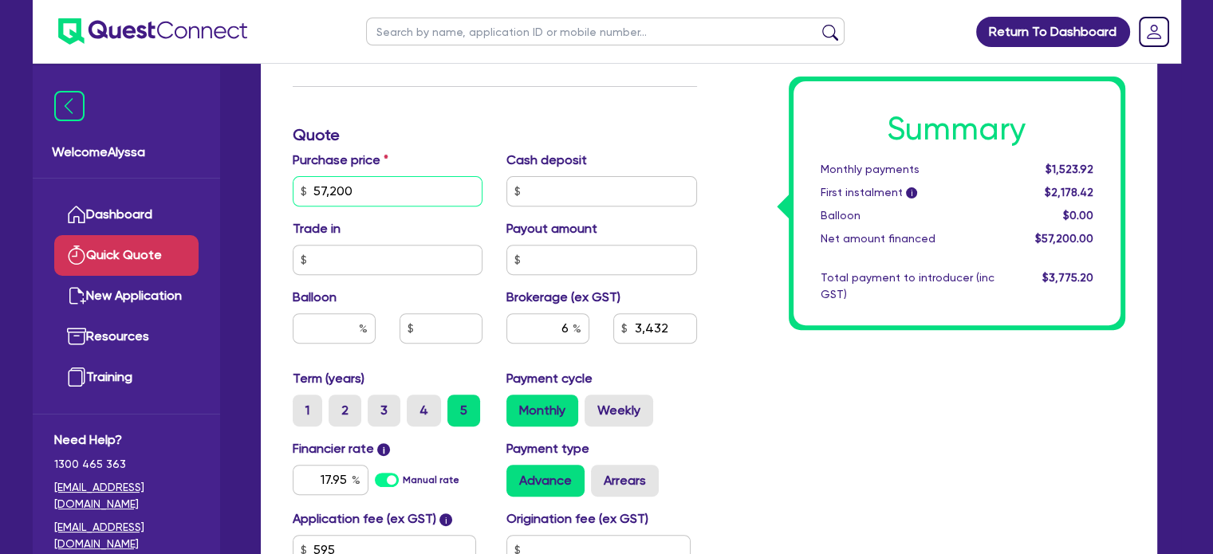
click at [377, 182] on input "57,200" at bounding box center [388, 191] width 191 height 30
type input "7"
type input "3,432"
type input "71"
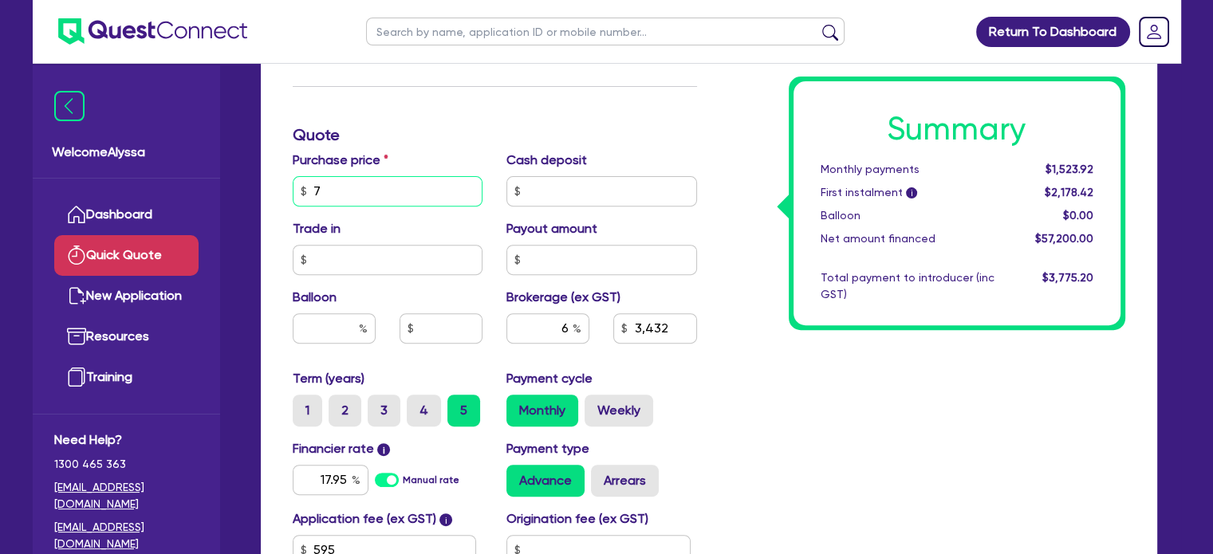
type input "3,432"
type input "715"
type input "3,432"
type input "7,150"
type input "3,432"
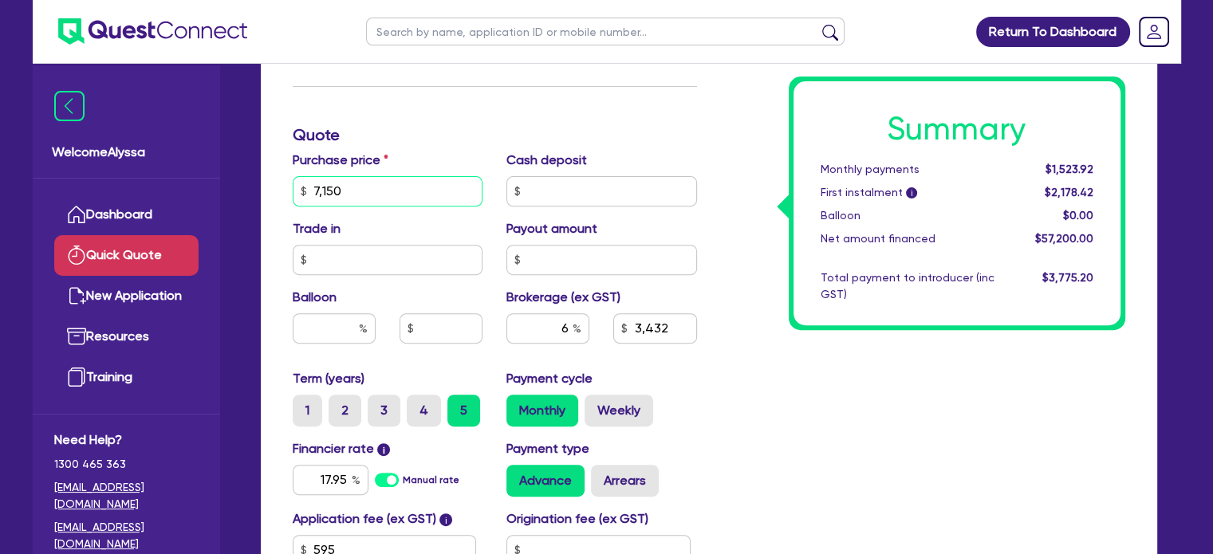
type input "71,500"
type input "3,432"
type input "71,500"
click at [562, 196] on input "text" at bounding box center [602, 191] width 191 height 30
type input "4,290"
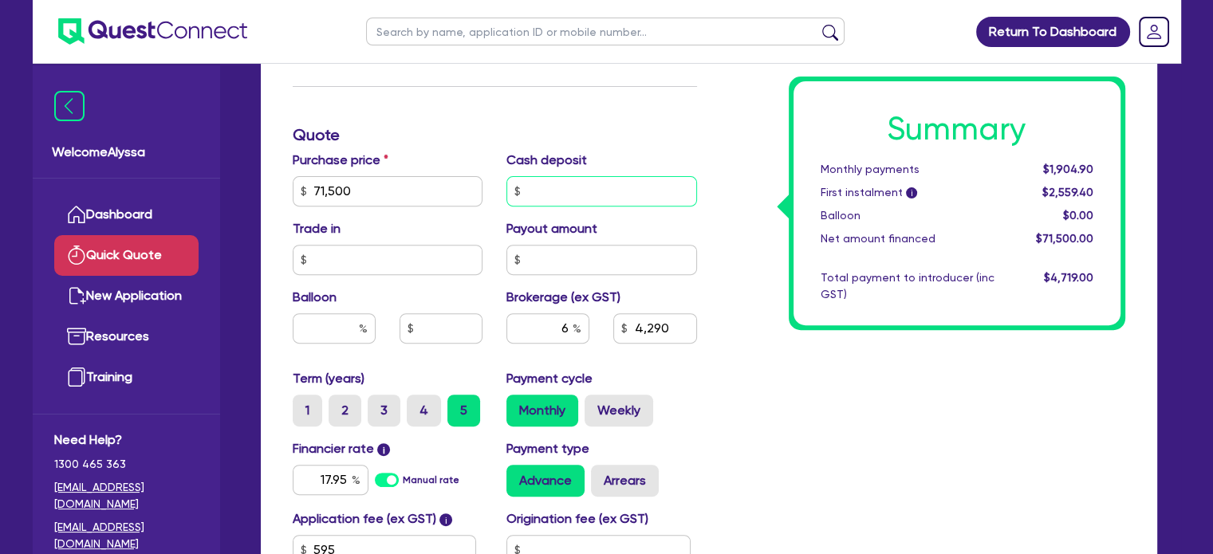
type input "1"
type input "4,290"
type input "14"
type input "4,290"
type input "143"
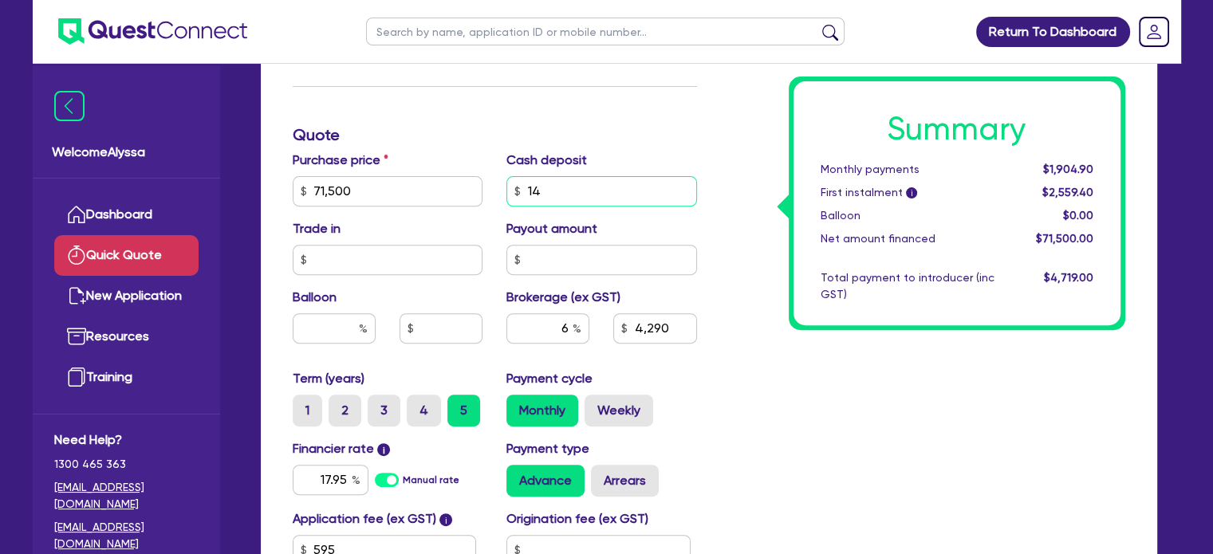
type input "4,290"
type input "1,430"
type input "4,290"
type input "14,300"
type input "4,290"
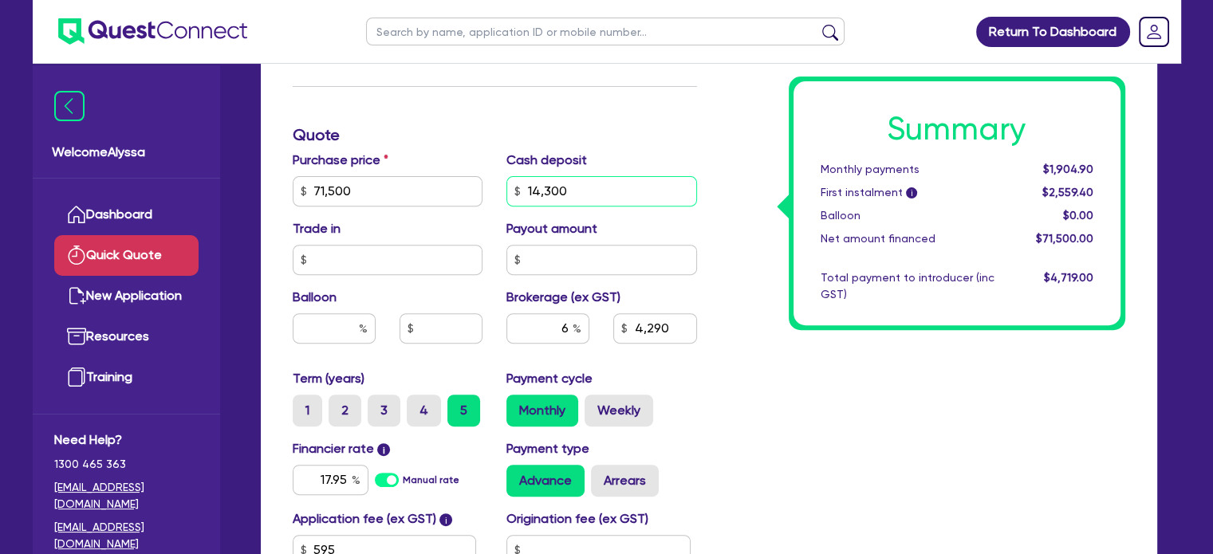
type input "14,300"
type input "3,432"
click at [773, 393] on div "Summary Monthly payments Calculating... First instalment i Calculating... Ballo…" at bounding box center [923, 135] width 428 height 1027
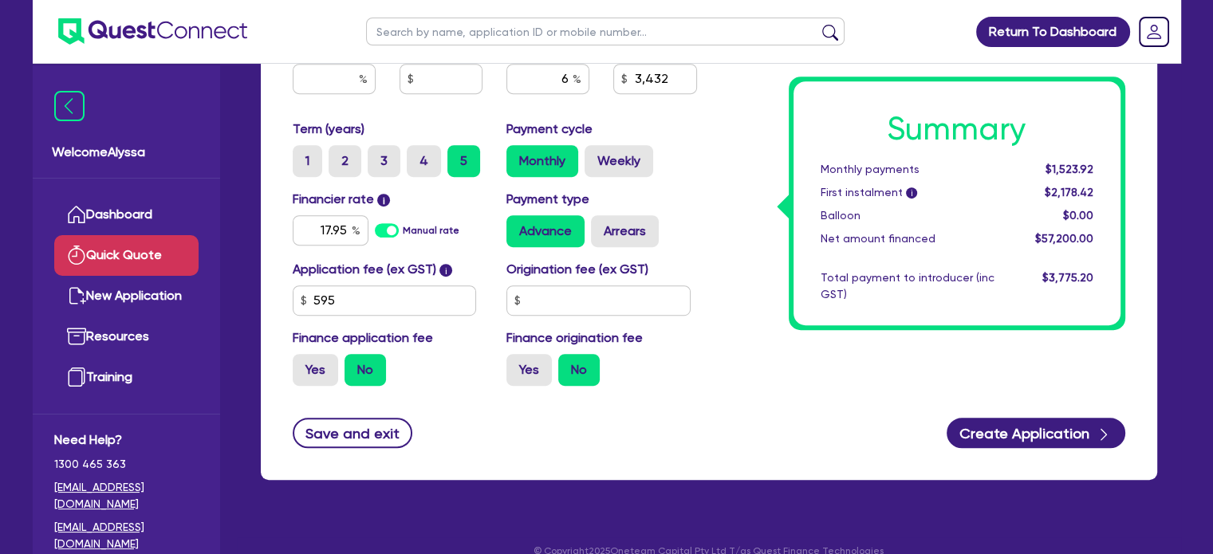
scroll to position [827, 0]
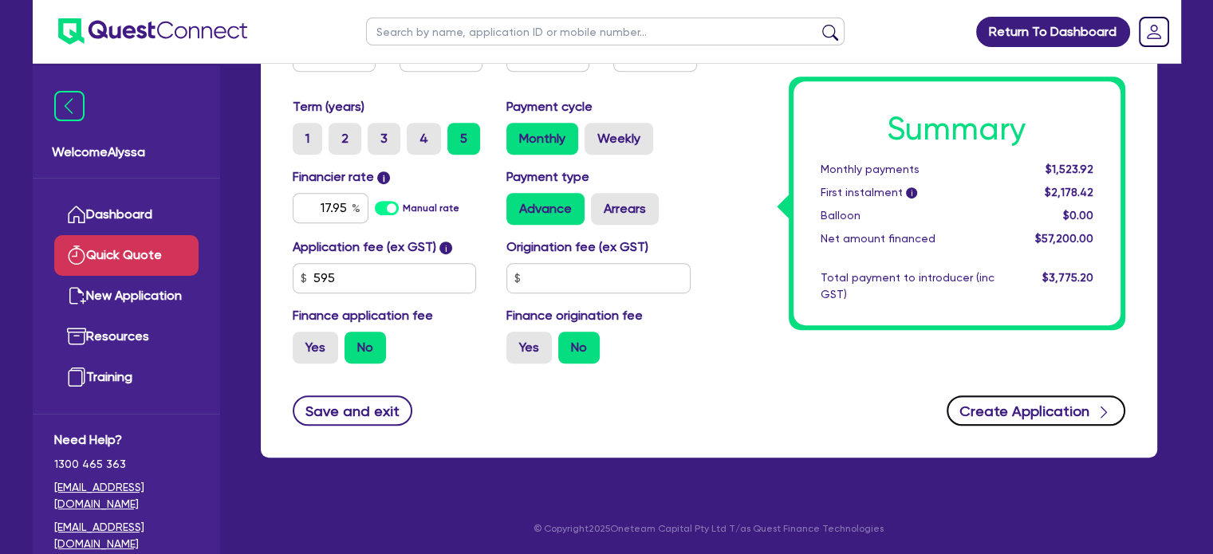
click at [1024, 415] on button "Create Application" at bounding box center [1036, 411] width 179 height 30
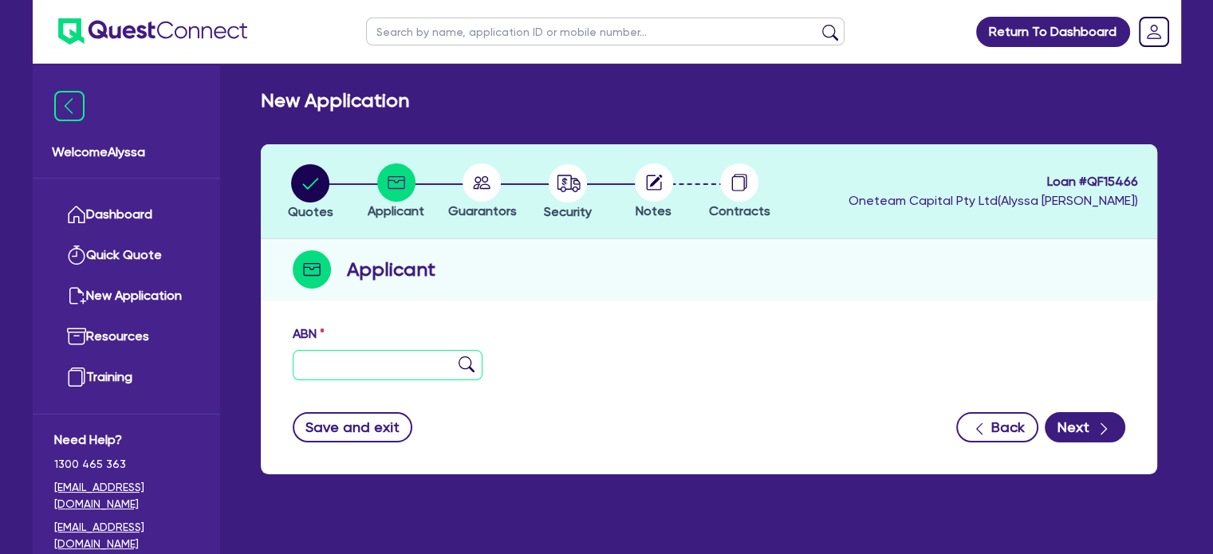
click at [377, 365] on input "text" at bounding box center [388, 365] width 191 height 30
paste input "63 843 767 917"
type input "63 843 767 917"
click at [469, 367] on img at bounding box center [467, 365] width 16 height 16
type input "[PERSON_NAME]"
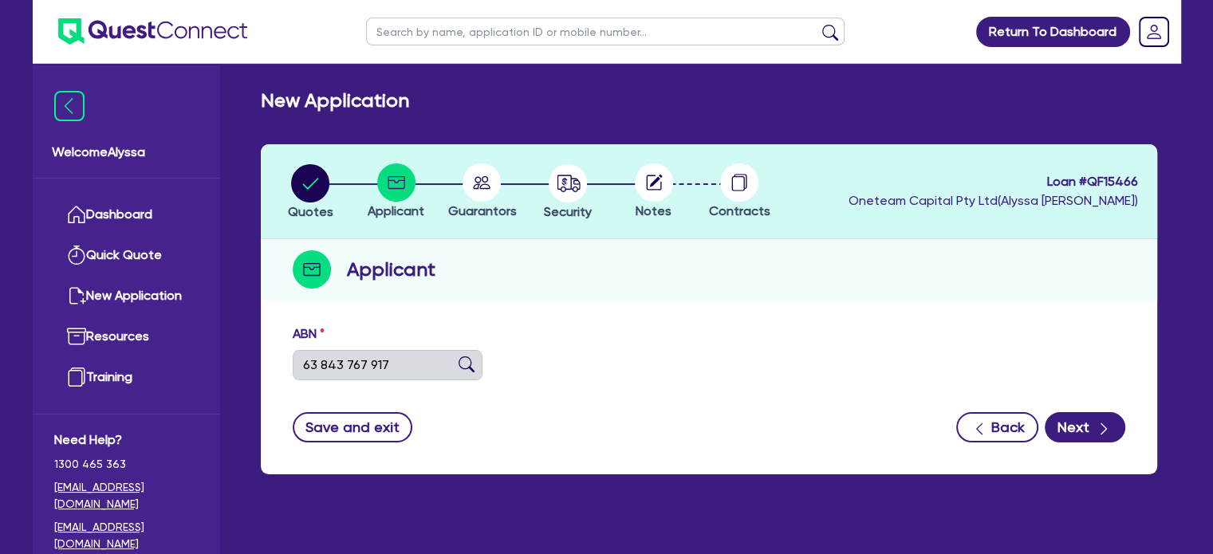
type input "CURATE AESTHETICS"
select select "SOLE_TRADER"
type input "[DATE]"
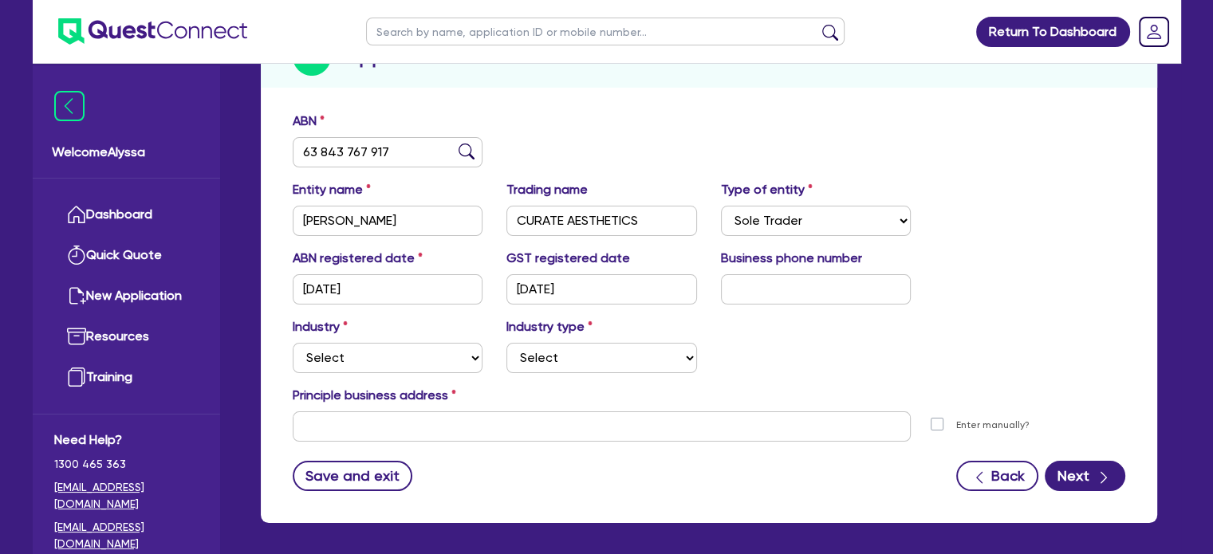
scroll to position [214, 0]
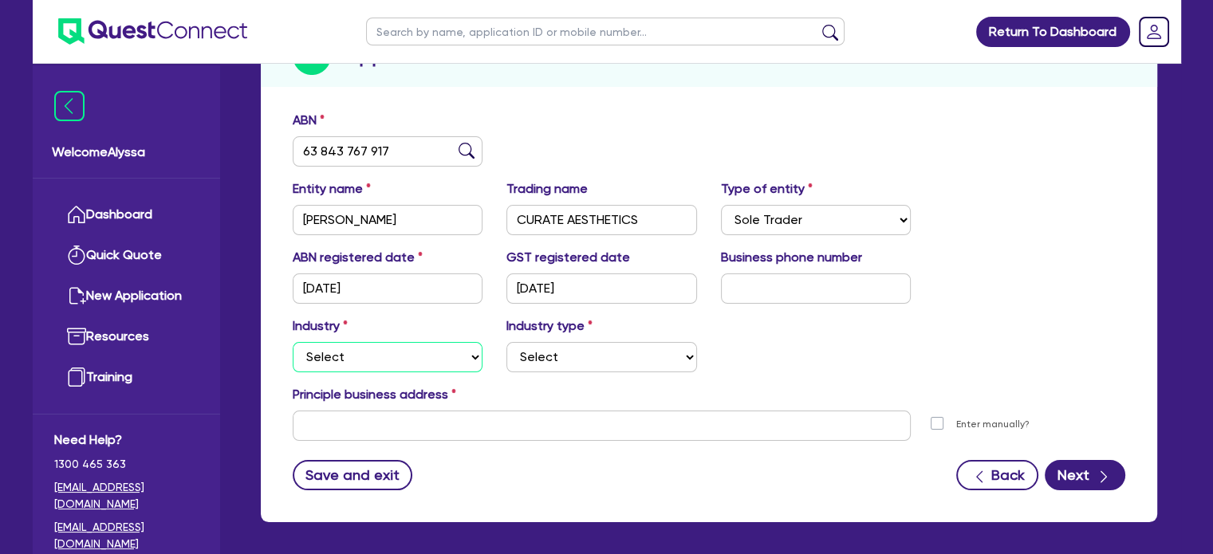
click at [406, 363] on select "Select Accomodation & Food Services Administrative & Support Services Agricultu…" at bounding box center [388, 357] width 191 height 30
select select "HEALTH_BEAUTY"
click at [293, 342] on select "Select Accomodation & Food Services Administrative & Support Services Agricultu…" at bounding box center [388, 357] width 191 height 30
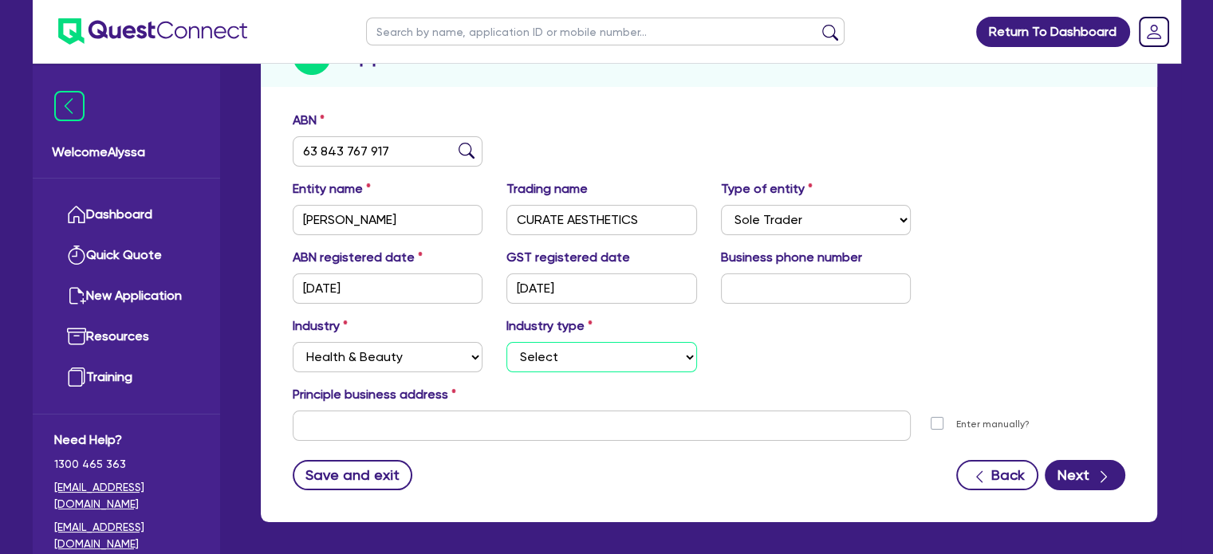
click at [552, 360] on select "Select [MEDICAL_DATA], [MEDICAL_DATA] Services Cosmetics Supplies Day Spas, Hea…" at bounding box center [602, 357] width 191 height 30
select select "HAIR_BEAUTY_SALONS"
click at [507, 342] on select "Select [MEDICAL_DATA], [MEDICAL_DATA] Services Cosmetics Supplies Day Spas, Hea…" at bounding box center [602, 357] width 191 height 30
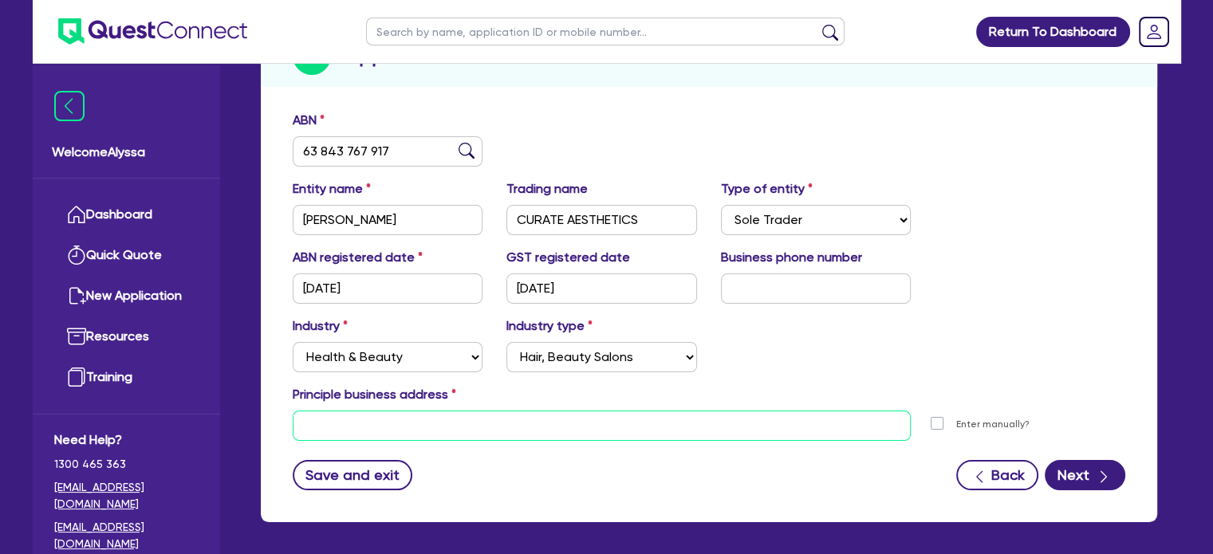
click at [343, 420] on input "text" at bounding box center [602, 426] width 619 height 30
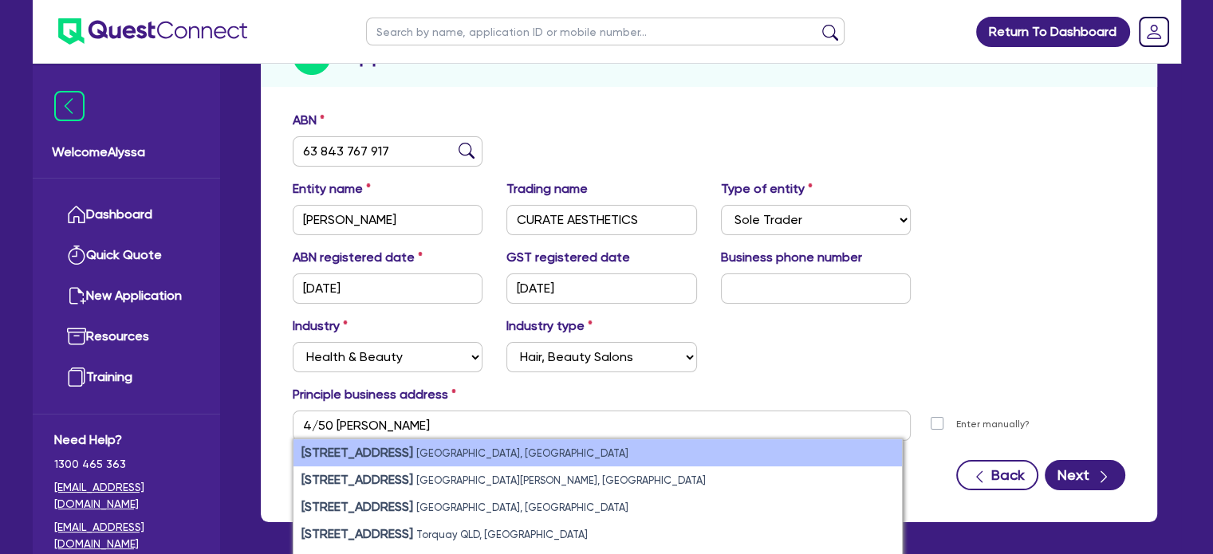
click at [333, 443] on li "[STREET_ADDRESS]" at bounding box center [598, 453] width 609 height 27
type input "4 [STREET_ADDRESS]"
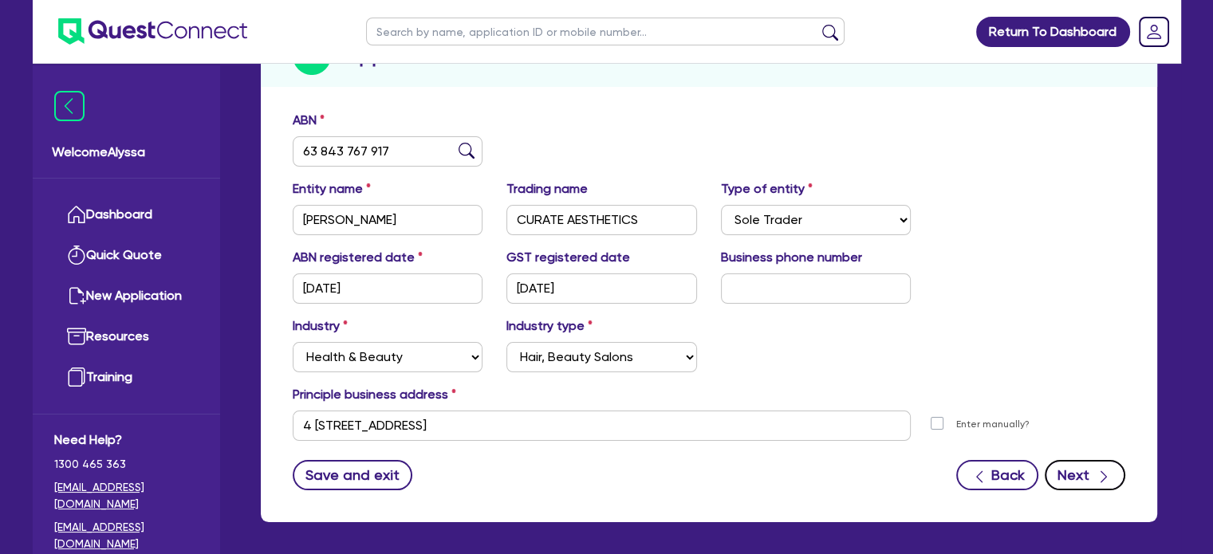
click at [1060, 483] on button "Next" at bounding box center [1085, 475] width 81 height 30
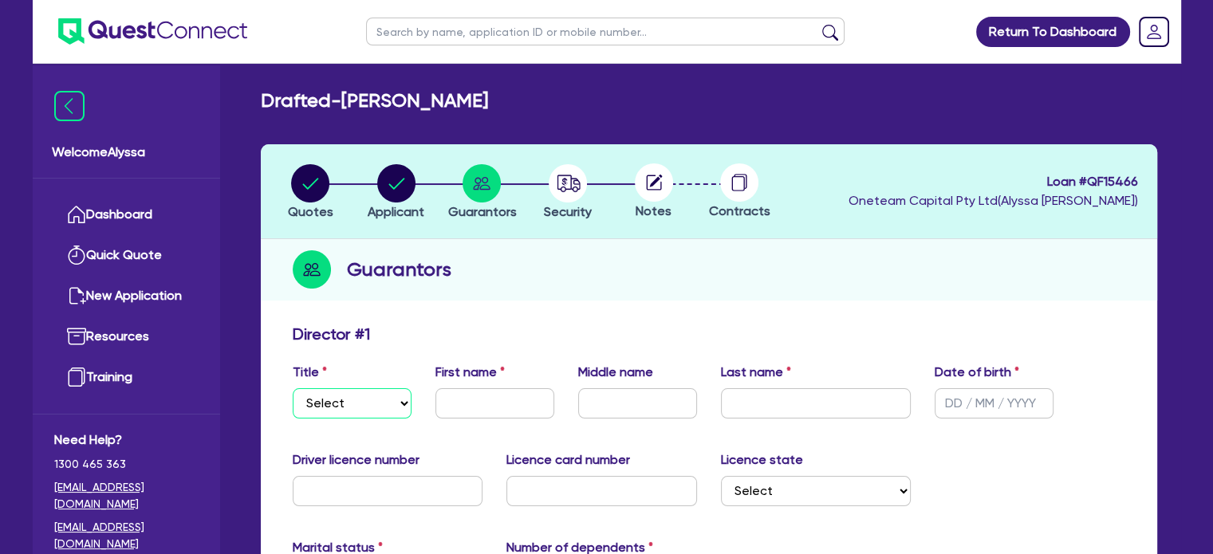
click at [336, 408] on select "Select Mr Mrs Ms Miss Dr" at bounding box center [352, 404] width 119 height 30
select select "MRS"
click at [293, 389] on select "Select Mr Mrs Ms Miss Dr" at bounding box center [352, 404] width 119 height 30
type input "[PERSON_NAME]"
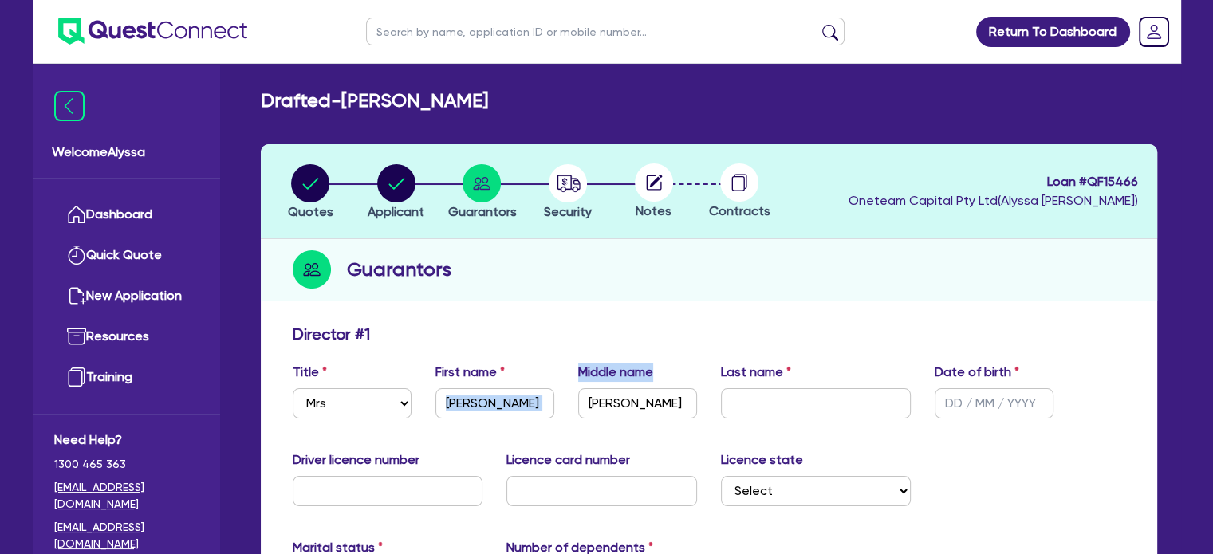
drag, startPoint x: 649, startPoint y: 420, endPoint x: 558, endPoint y: 392, distance: 95.1
click at [558, 392] on div "Title Select Mr Mrs Ms Miss Dr First name [PERSON_NAME] name [PERSON_NAME] Last…" at bounding box center [709, 397] width 857 height 69
click at [676, 398] on input "[PERSON_NAME]" at bounding box center [637, 404] width 119 height 30
paste input "[PERSON_NAME]"
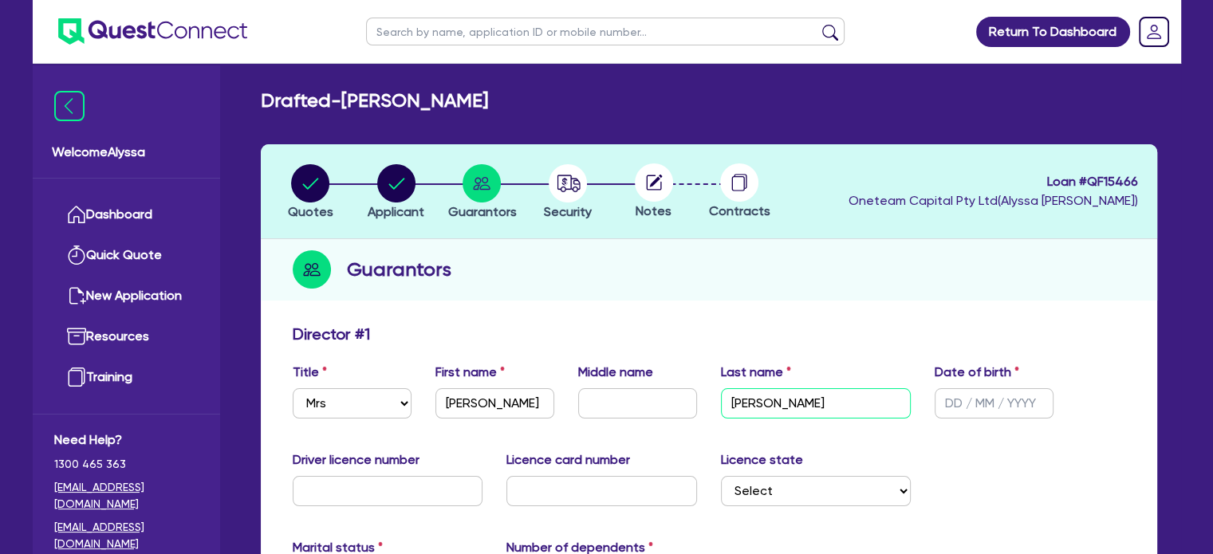
type input "[PERSON_NAME]"
type input "[DATE]"
type input "090954444"
type input "3F9C3E8FBD"
select select "QLD"
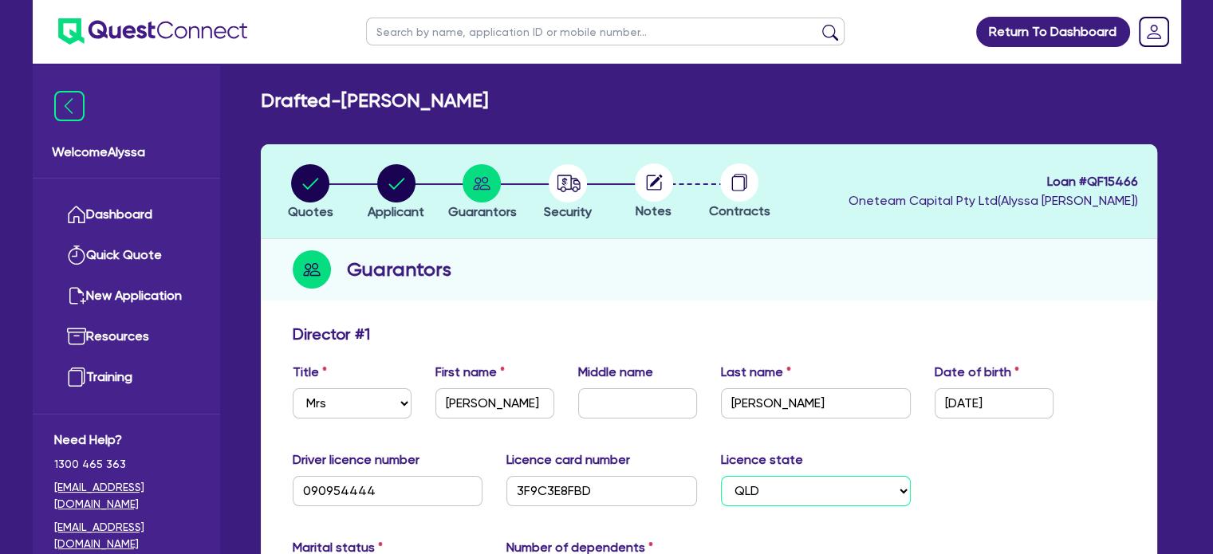
click at [721, 476] on select "Select [GEOGRAPHIC_DATA] [GEOGRAPHIC_DATA] [GEOGRAPHIC_DATA] [GEOGRAPHIC_DATA] …" at bounding box center [816, 491] width 191 height 30
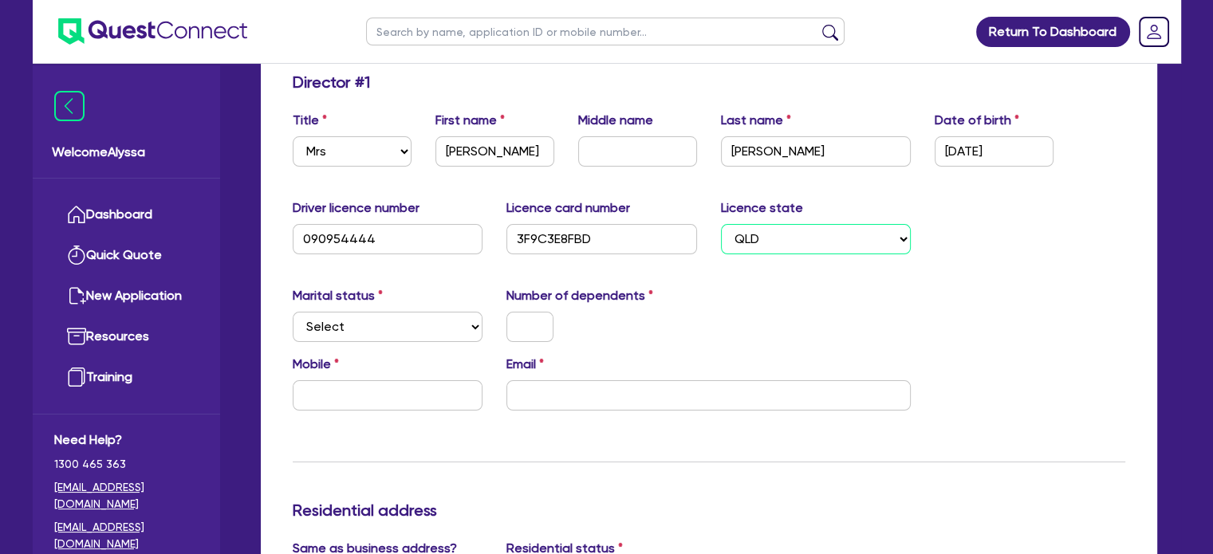
scroll to position [265, 0]
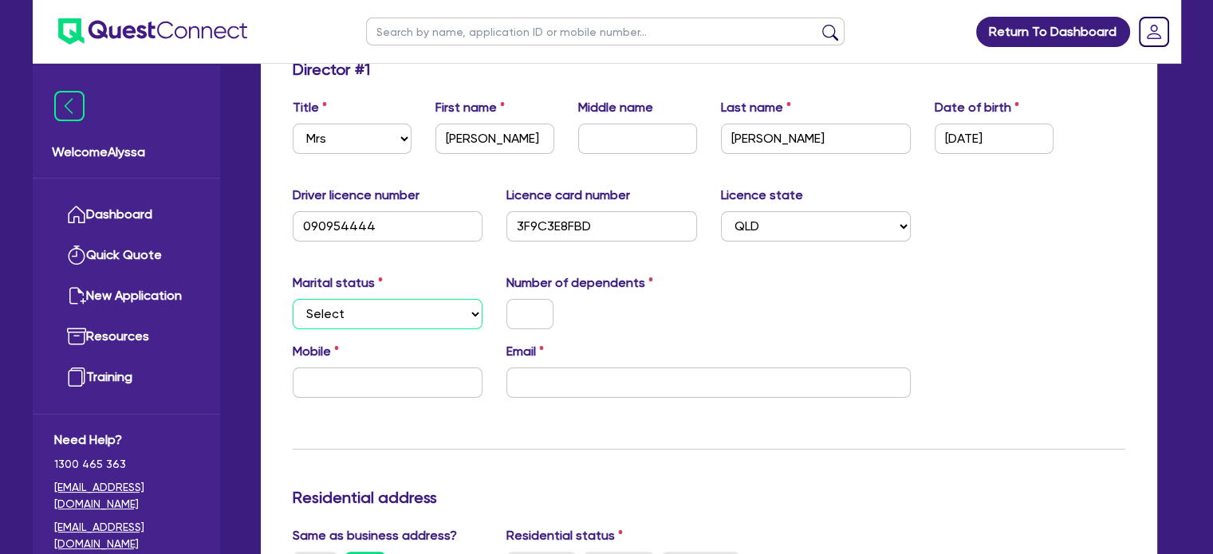
click at [387, 322] on select "Select Single Married De Facto / Partner" at bounding box center [388, 314] width 191 height 30
select select "MARRIED"
click at [293, 299] on select "Select Single Married De Facto / Partner" at bounding box center [388, 314] width 191 height 30
click at [523, 314] on input "text" at bounding box center [530, 314] width 47 height 30
click at [527, 376] on input "email" at bounding box center [709, 383] width 404 height 30
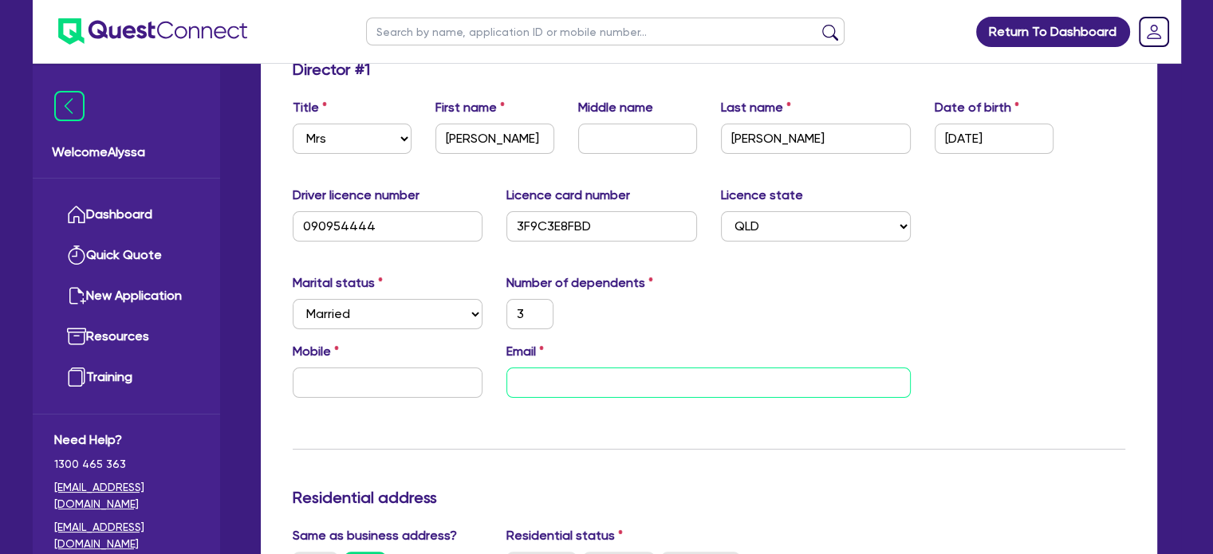
paste input "[PERSON_NAME][EMAIL_ADDRESS][DOMAIN_NAME]"
type input "3"
type input "[PERSON_NAME][EMAIL_ADDRESS][DOMAIN_NAME]"
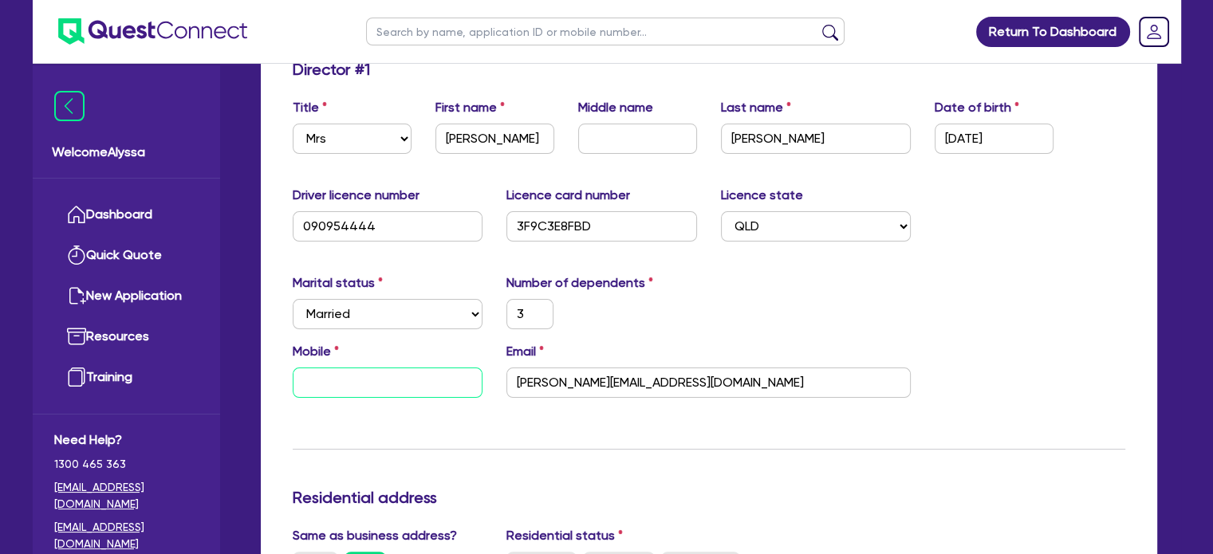
click at [328, 388] on input "text" at bounding box center [388, 383] width 191 height 30
type input "3"
type input "0"
type input "3"
type input "04"
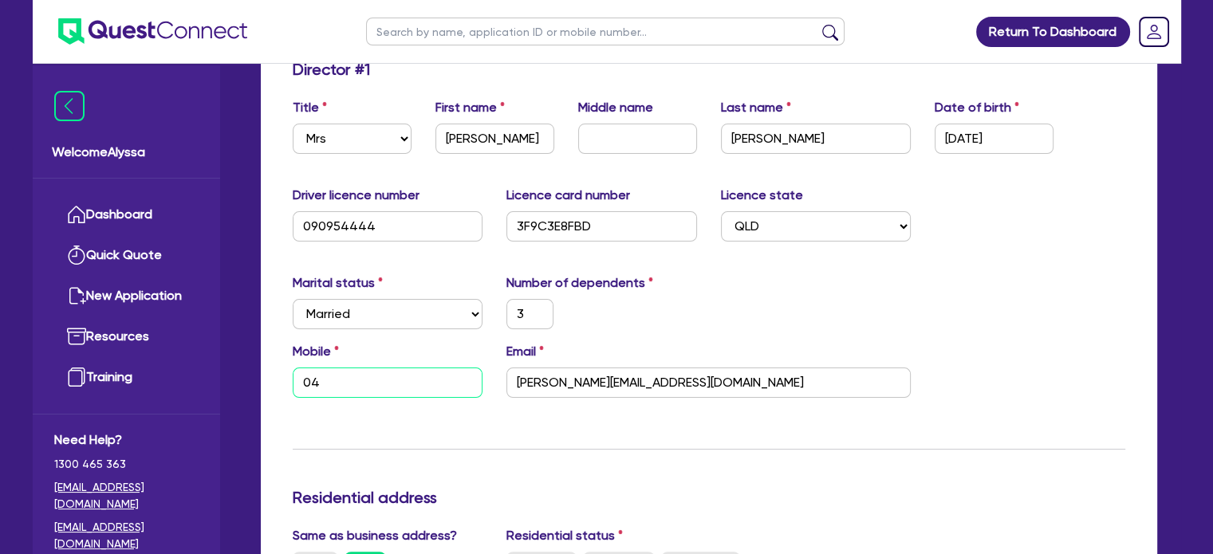
paste input "23 861 554"
type input "3"
type input "0423 861 554"
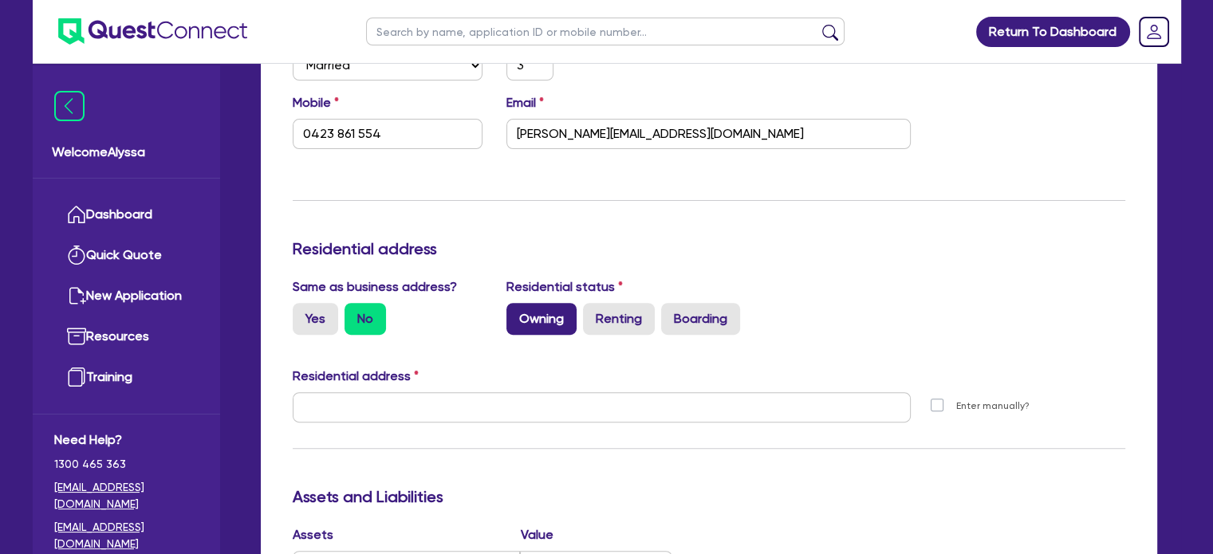
click at [526, 317] on label "Owning" at bounding box center [542, 319] width 70 height 32
click at [517, 314] on input "Owning" at bounding box center [512, 308] width 10 height 10
radio input "true"
type input "3"
type input "0423 861 554"
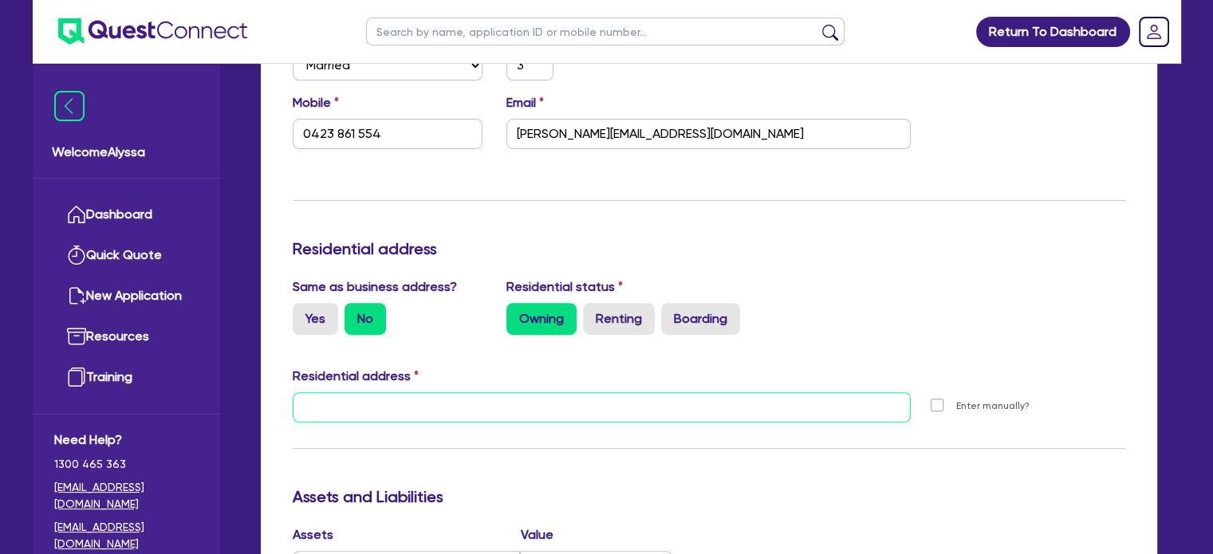
click at [373, 413] on input "text" at bounding box center [602, 408] width 619 height 30
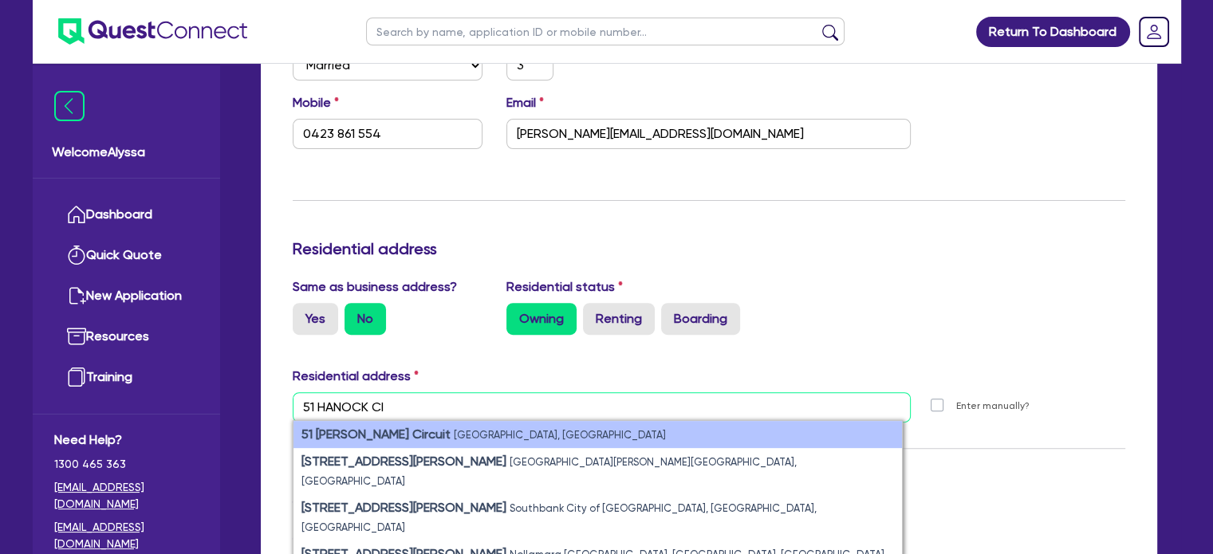
type input "51 HANOCK CI"
click at [389, 433] on strong "51 [PERSON_NAME] Circuit" at bounding box center [376, 434] width 149 height 15
type input "3"
type input "0423 861 554"
type input "[STREET_ADDRESS][PERSON_NAME]"
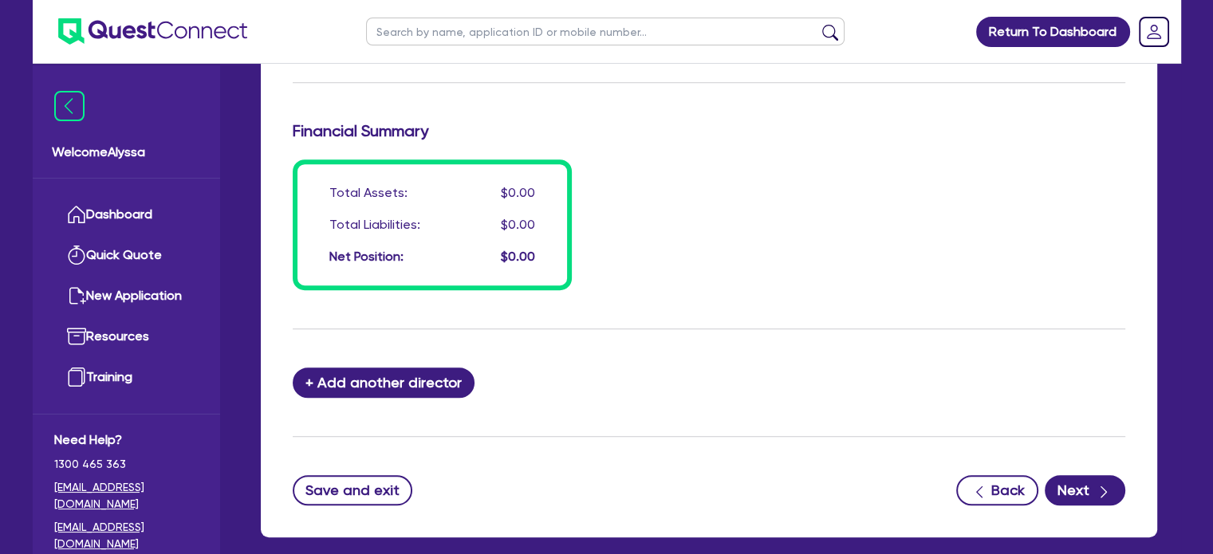
scroll to position [1292, 0]
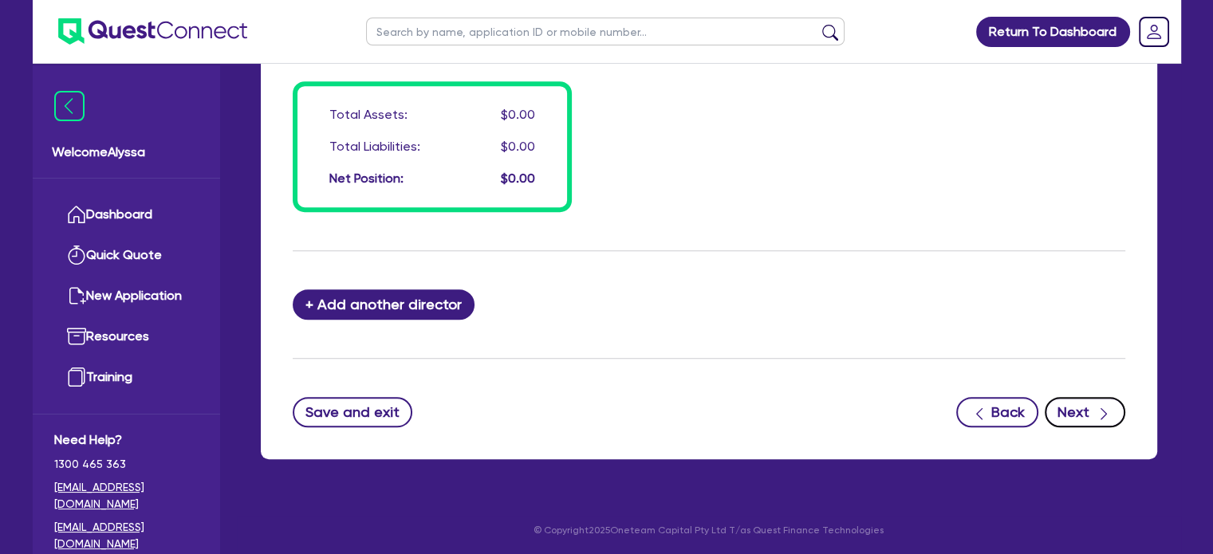
click at [1087, 411] on button "Next" at bounding box center [1085, 412] width 81 height 30
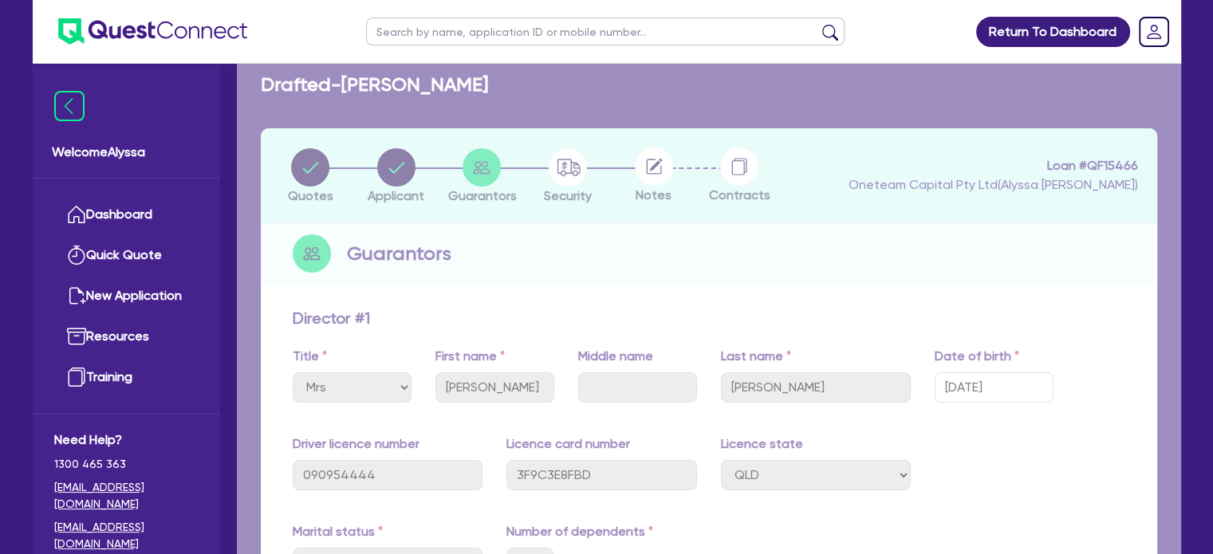
scroll to position [0, 0]
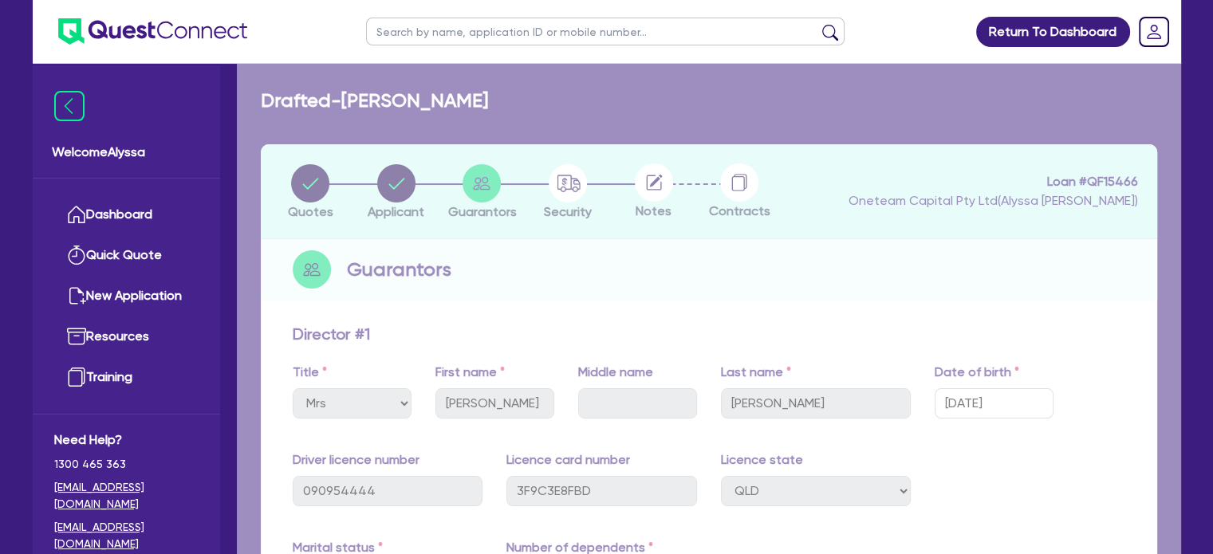
select select "TERTIARY_ASSETS"
select select "BEAUTY_EQUIPMENT"
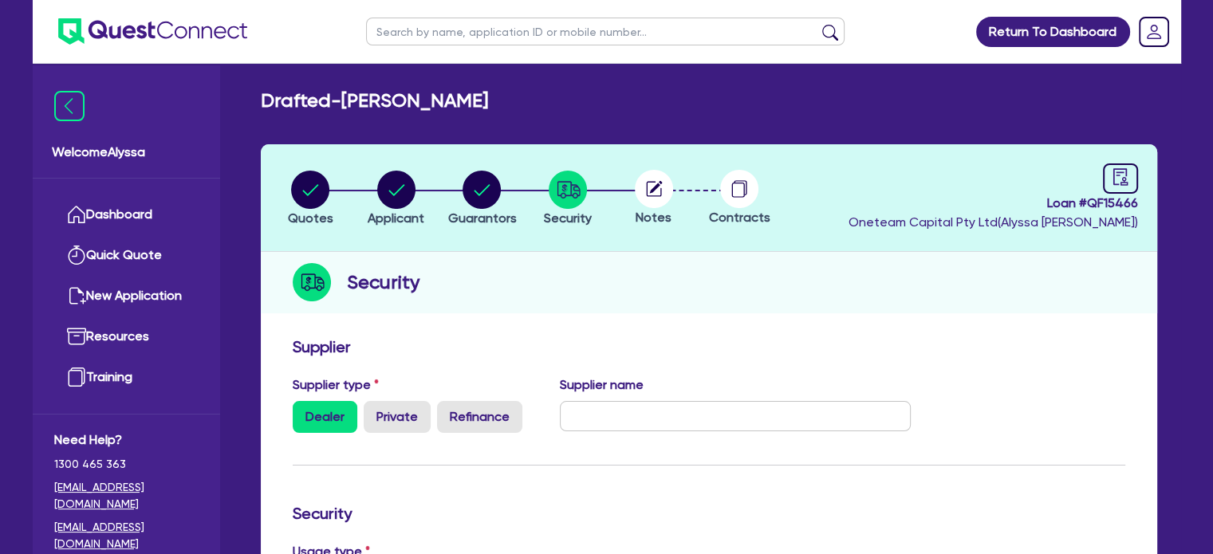
click at [652, 198] on circle at bounding box center [654, 189] width 38 height 38
click at [1124, 176] on icon "audit" at bounding box center [1121, 177] width 18 height 18
select select "DRAFTED_NEW"
select select "Other"
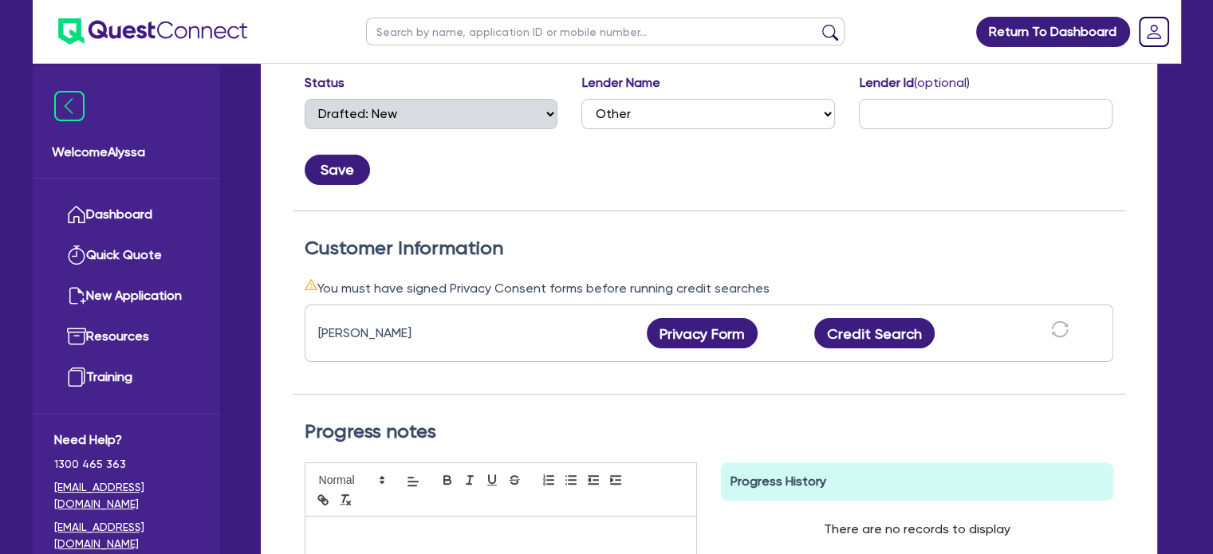
scroll to position [274, 0]
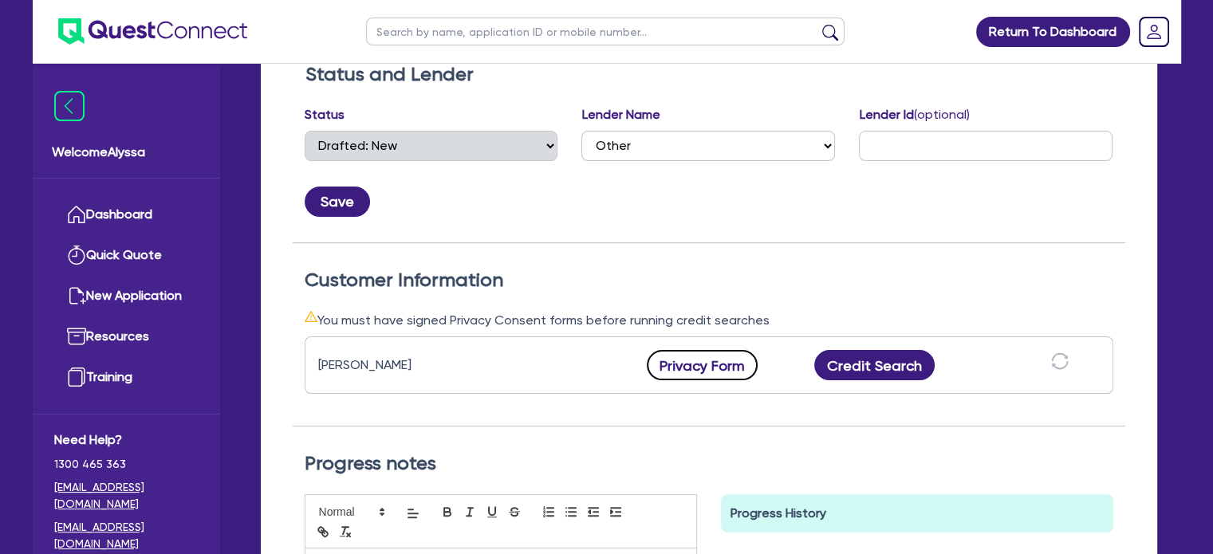
click at [700, 368] on button "Privacy Form" at bounding box center [703, 365] width 112 height 30
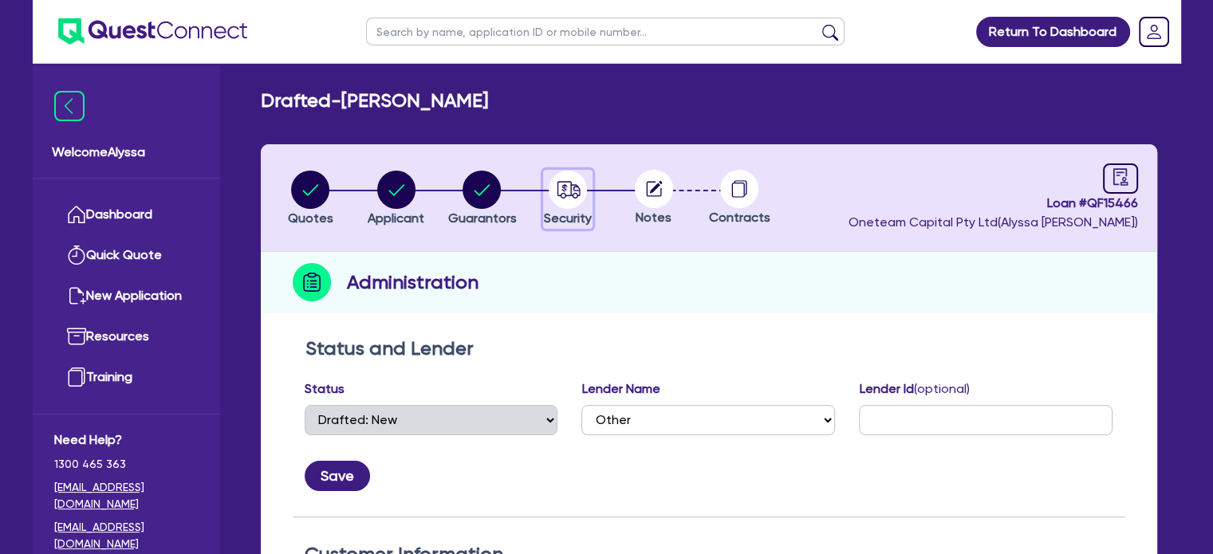
click at [566, 202] on circle "button" at bounding box center [568, 190] width 38 height 38
select select "TERTIARY_ASSETS"
select select "BEAUTY_EQUIPMENT"
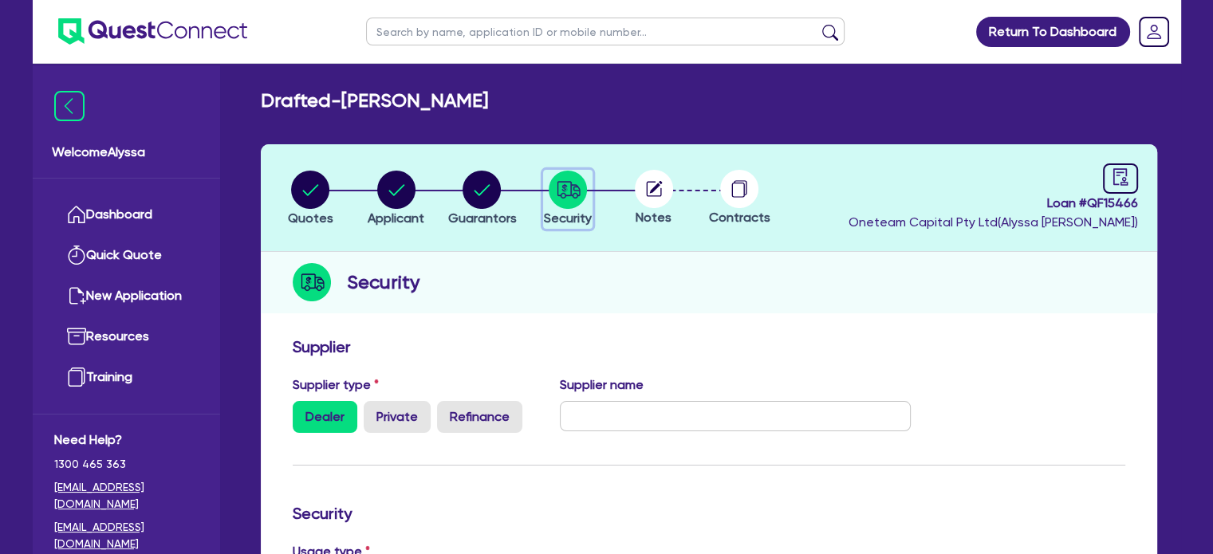
scroll to position [616, 0]
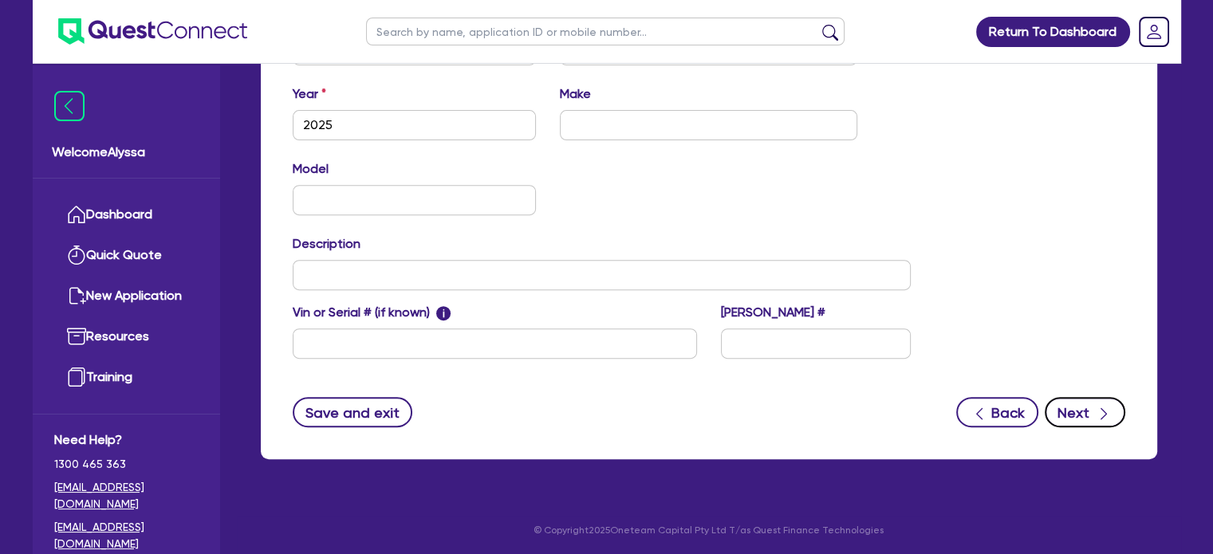
click at [1099, 406] on icon "button" at bounding box center [1104, 414] width 16 height 16
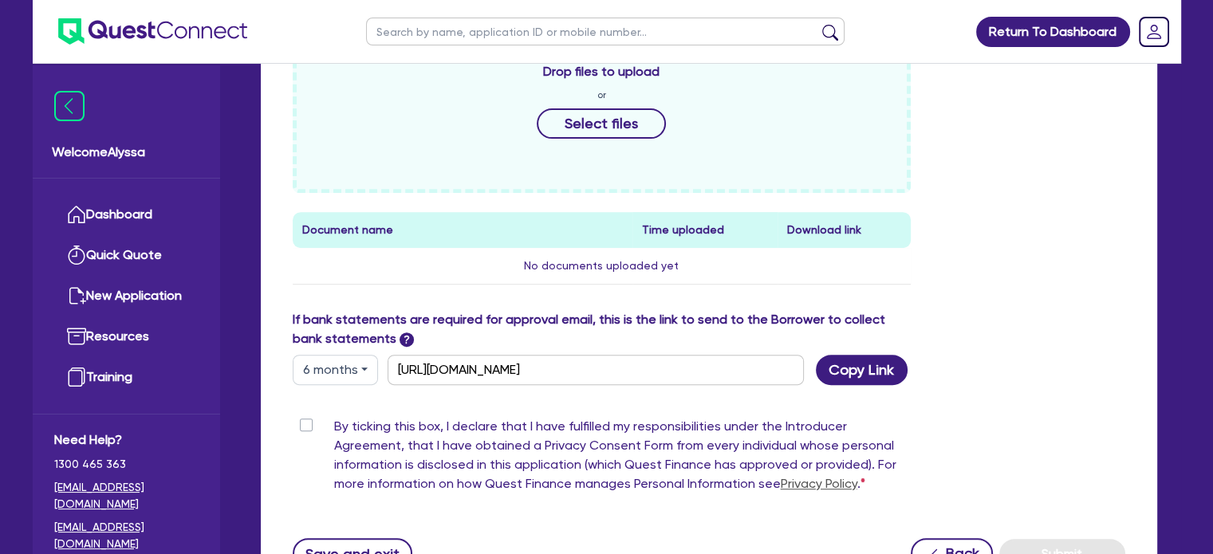
scroll to position [760, 0]
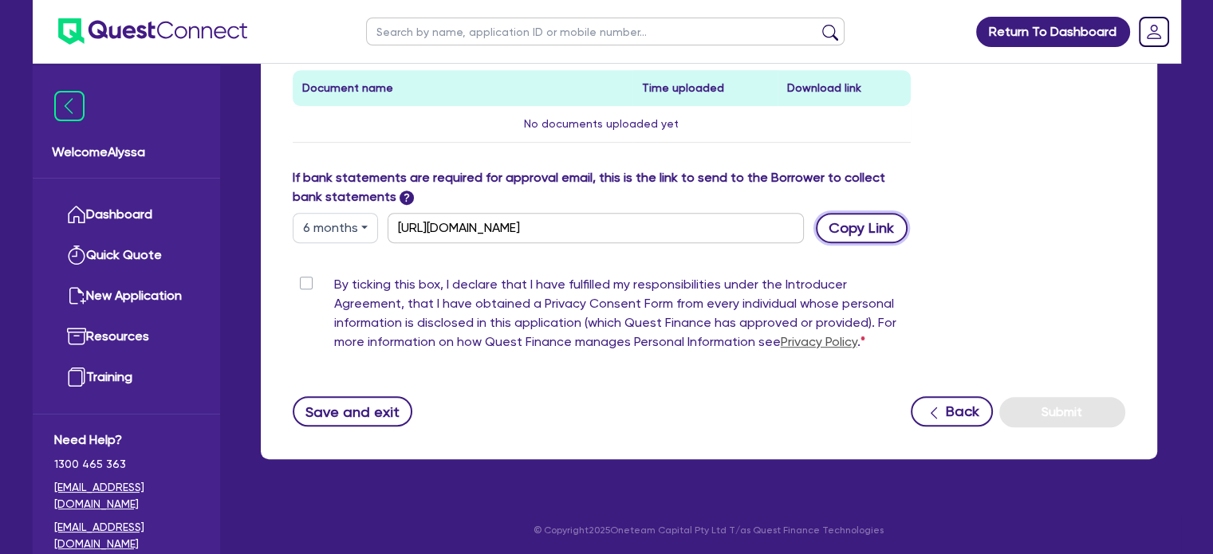
click at [858, 230] on button "Copy Link" at bounding box center [862, 228] width 92 height 30
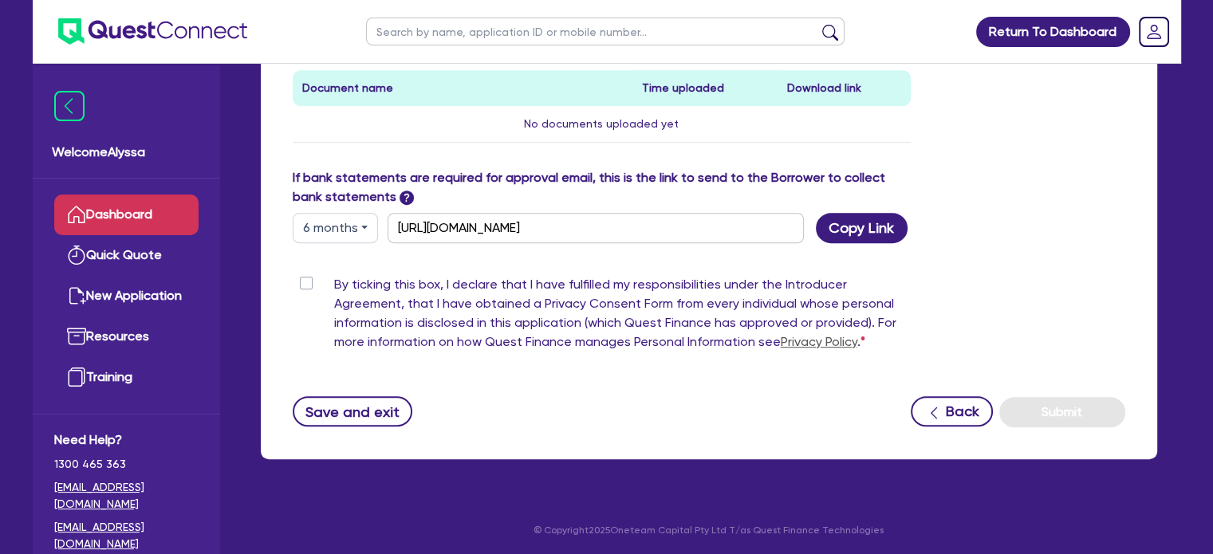
click at [152, 203] on link "Dashboard" at bounding box center [126, 215] width 144 height 41
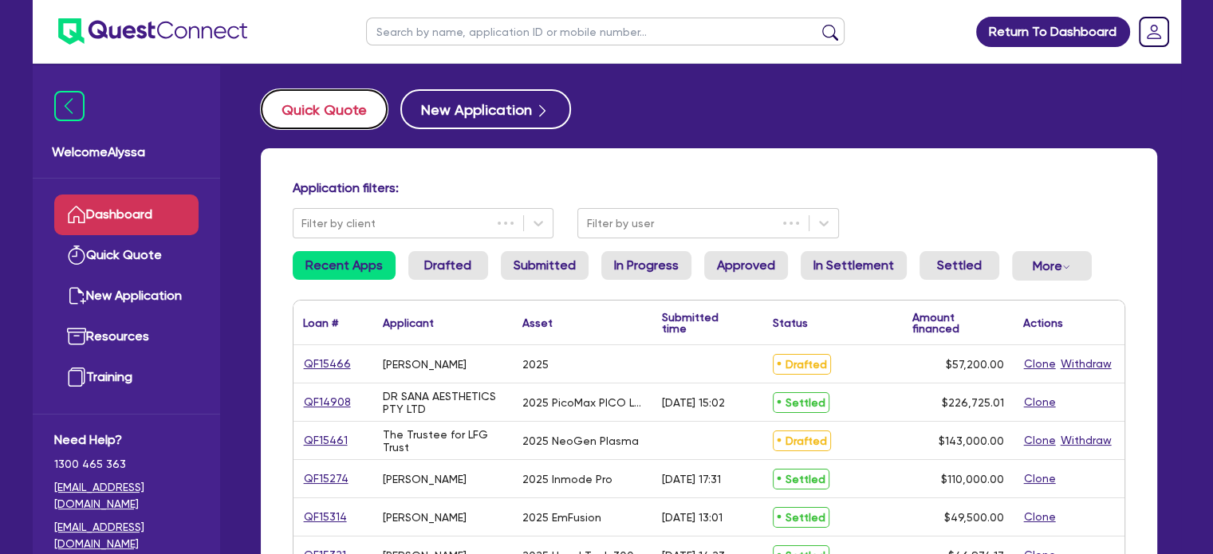
click at [318, 113] on button "Quick Quote" at bounding box center [324, 109] width 127 height 40
select select "Other"
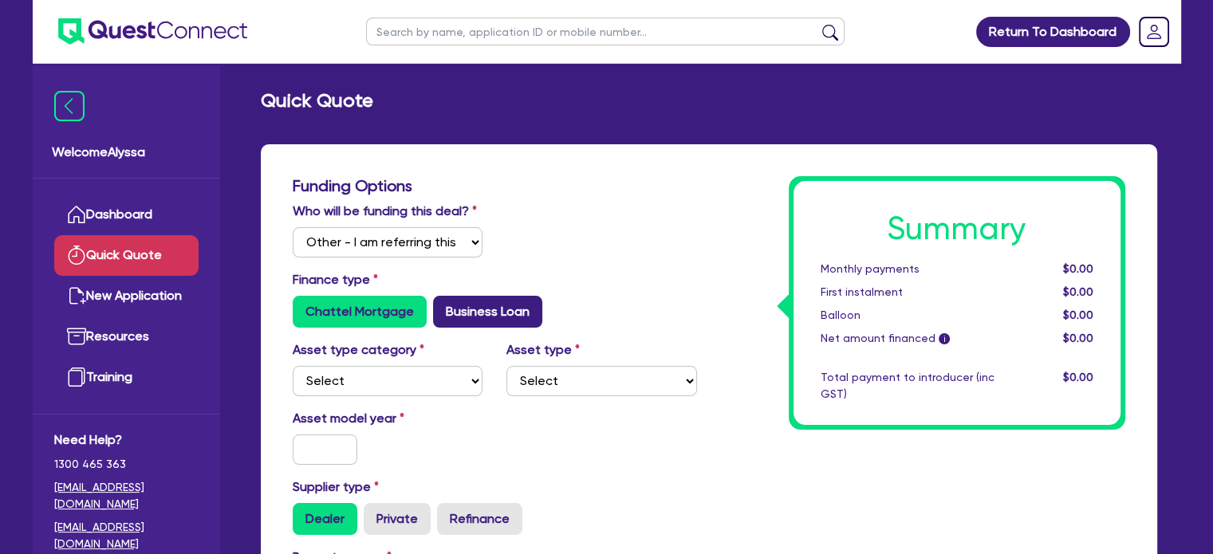
click at [464, 314] on label "Business Loan" at bounding box center [487, 312] width 109 height 32
click at [444, 306] on input "Business Loan" at bounding box center [438, 301] width 10 height 10
radio input "true"
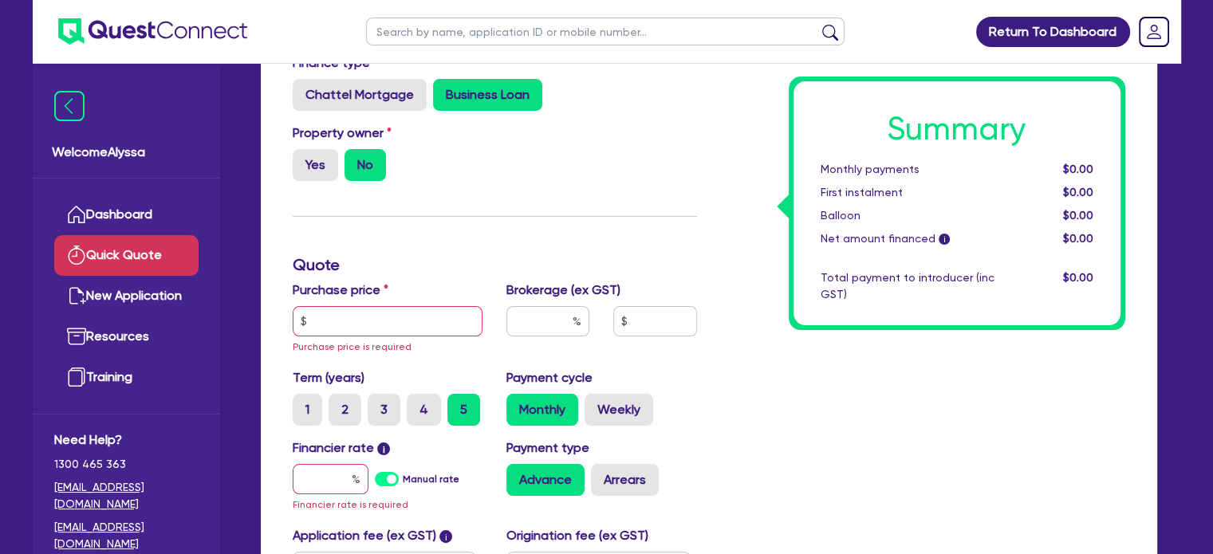
scroll to position [217, 0]
click at [412, 319] on input "text" at bounding box center [388, 321] width 191 height 30
paste input ".15"
type input ".15"
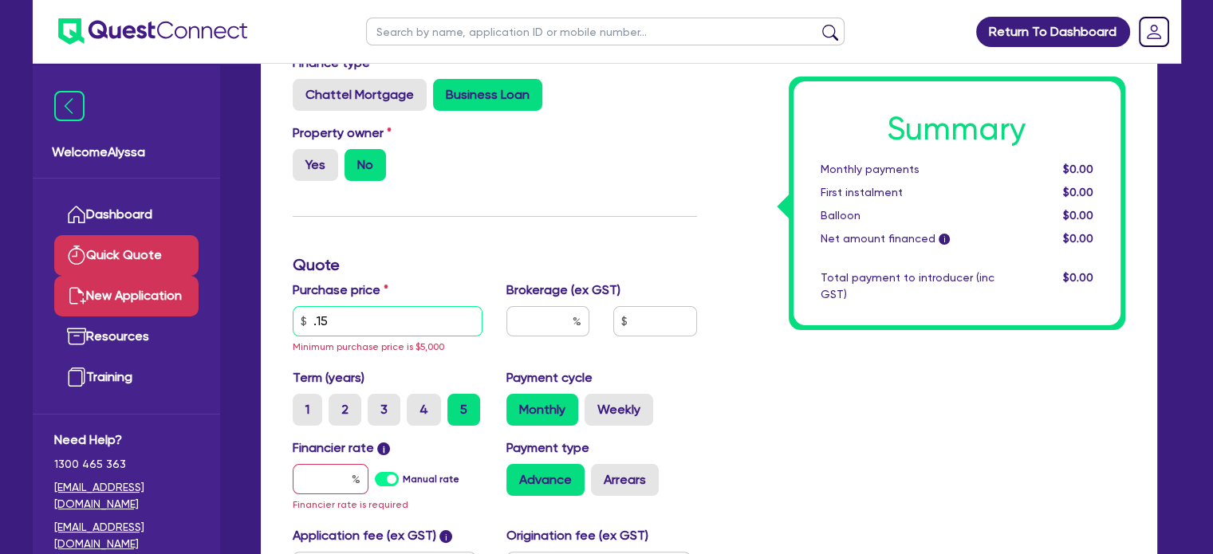
drag, startPoint x: 412, startPoint y: 319, endPoint x: 158, endPoint y: 290, distance: 255.4
click at [158, 290] on div "Welcome Alyssa Dashboard Quick Quote New Application Ref Company Ref Salesperso…" at bounding box center [607, 313] width 1149 height 1061
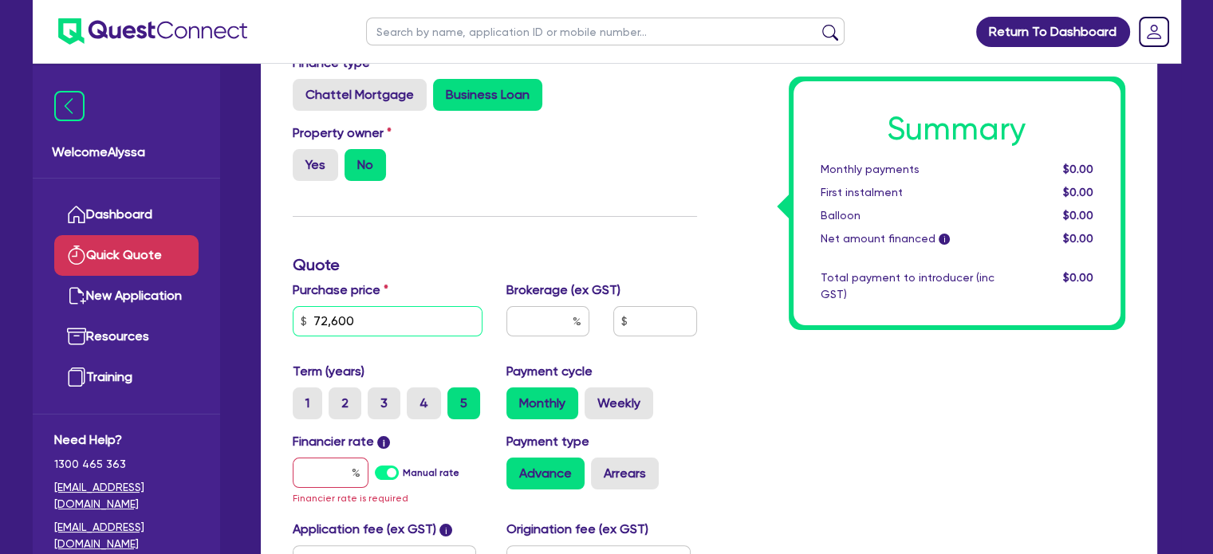
type input "72,600"
click at [316, 473] on input "text" at bounding box center [331, 473] width 76 height 30
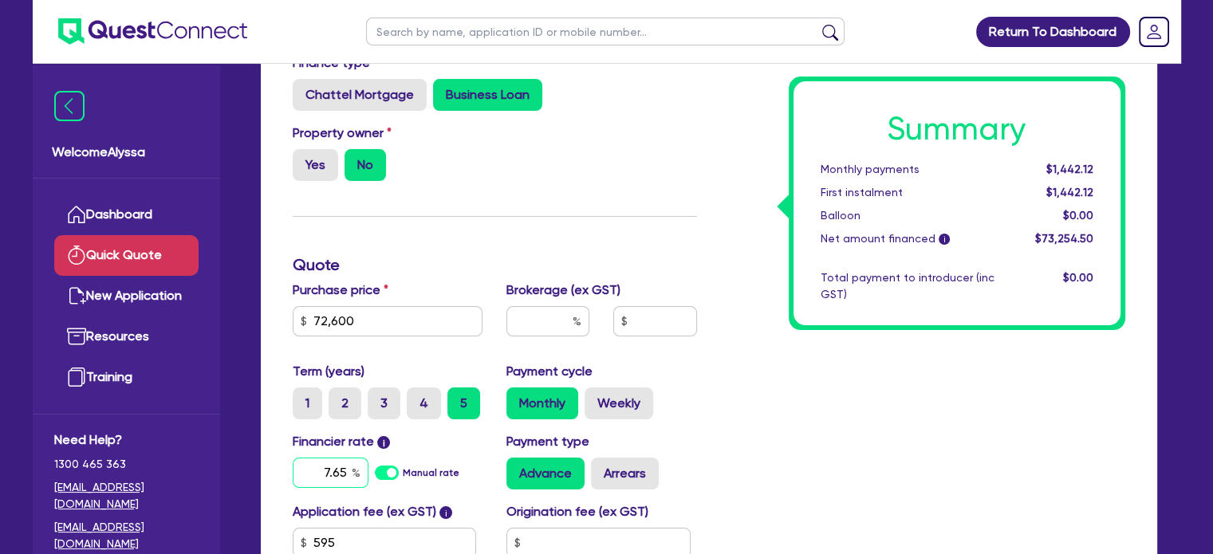
scroll to position [278, 0]
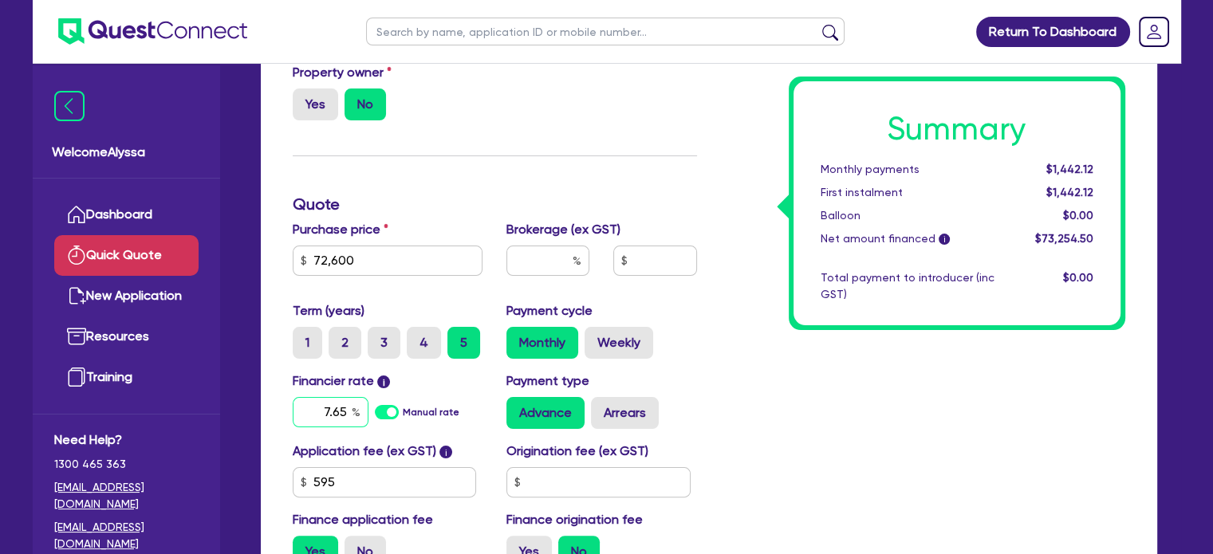
type input "7.65"
click at [575, 264] on div at bounding box center [548, 261] width 83 height 30
type input "5"
type input "3,662.73"
click at [791, 392] on div "Summary Monthly payments Calculating... First instalment Calculating... Balloon…" at bounding box center [923, 240] width 428 height 682
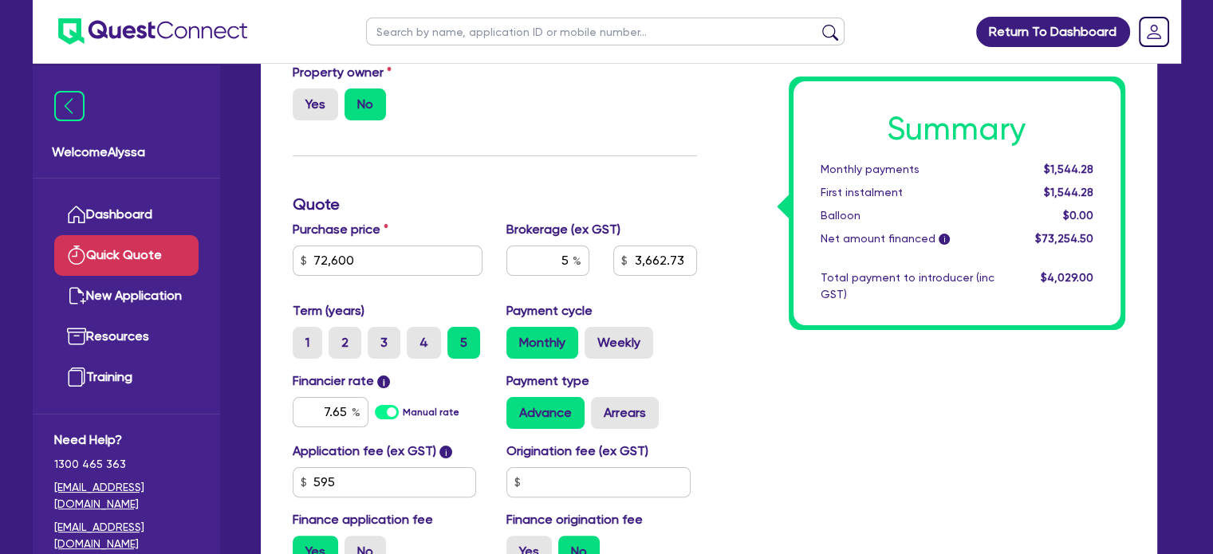
scroll to position [357, 0]
